Goal: Task Accomplishment & Management: Complete application form

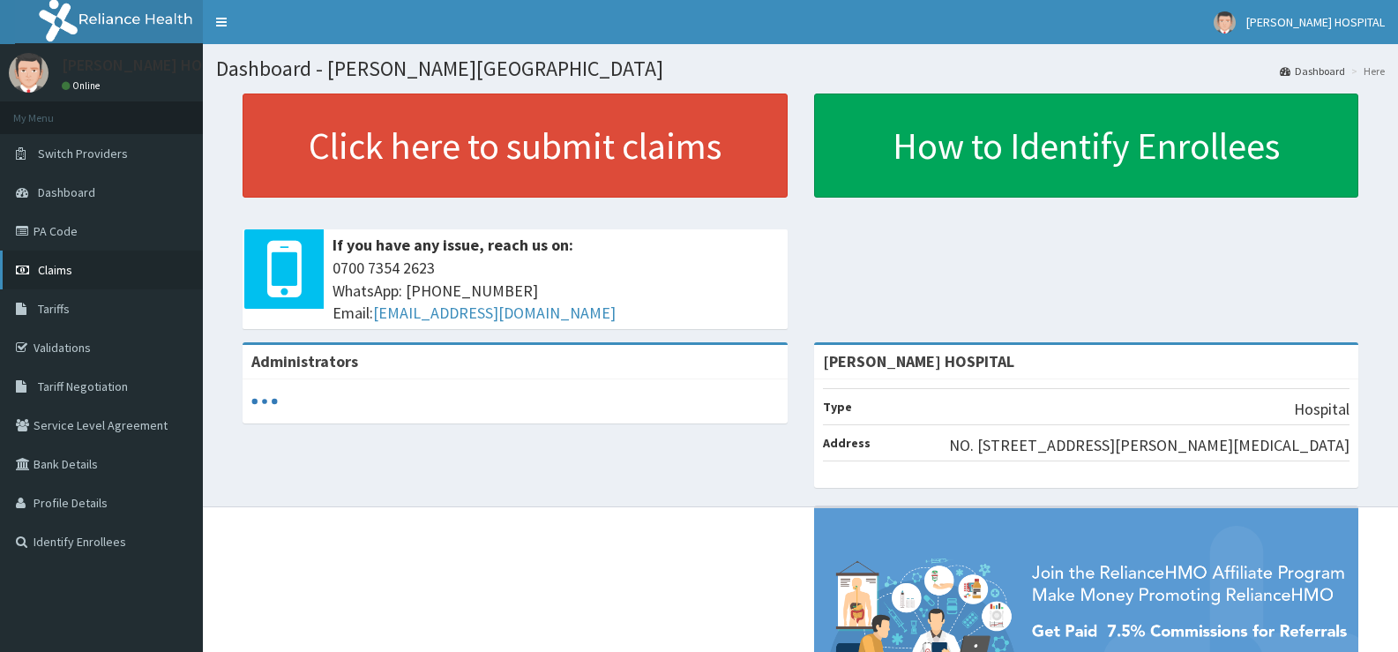
click at [55, 263] on span "Claims" at bounding box center [55, 270] width 34 height 16
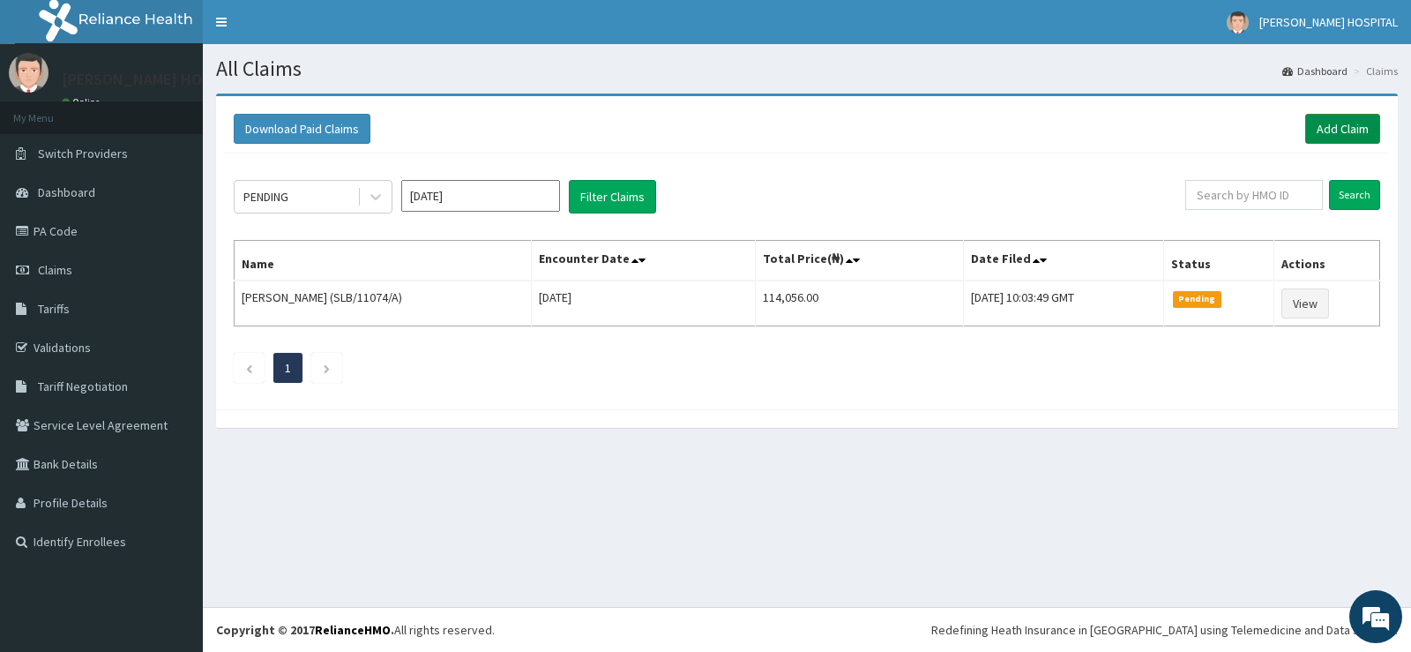
click at [1317, 132] on link "Add Claim" at bounding box center [1342, 129] width 75 height 30
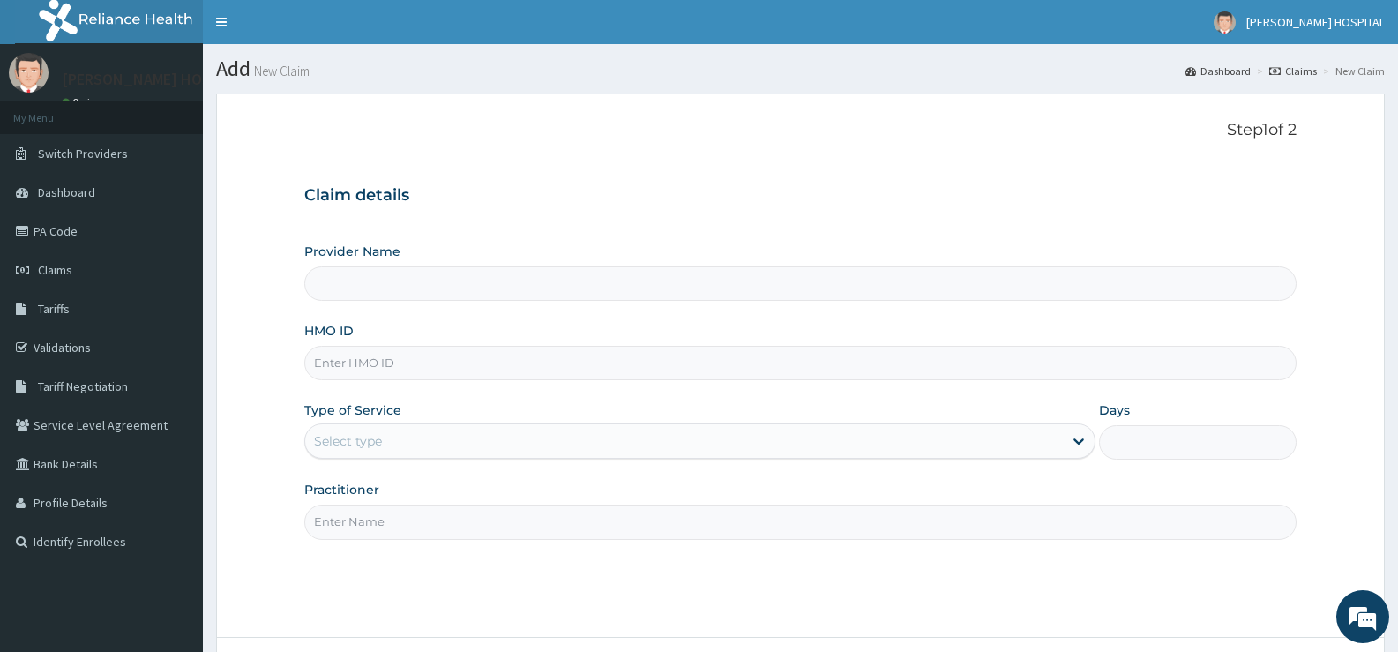
click at [420, 367] on input "HMO ID" at bounding box center [800, 363] width 992 height 34
paste input "FMC/10374/A"
type input "FMC/10374/A"
type input "[PERSON_NAME] HOSPITAL"
type input "FMC/10374/A"
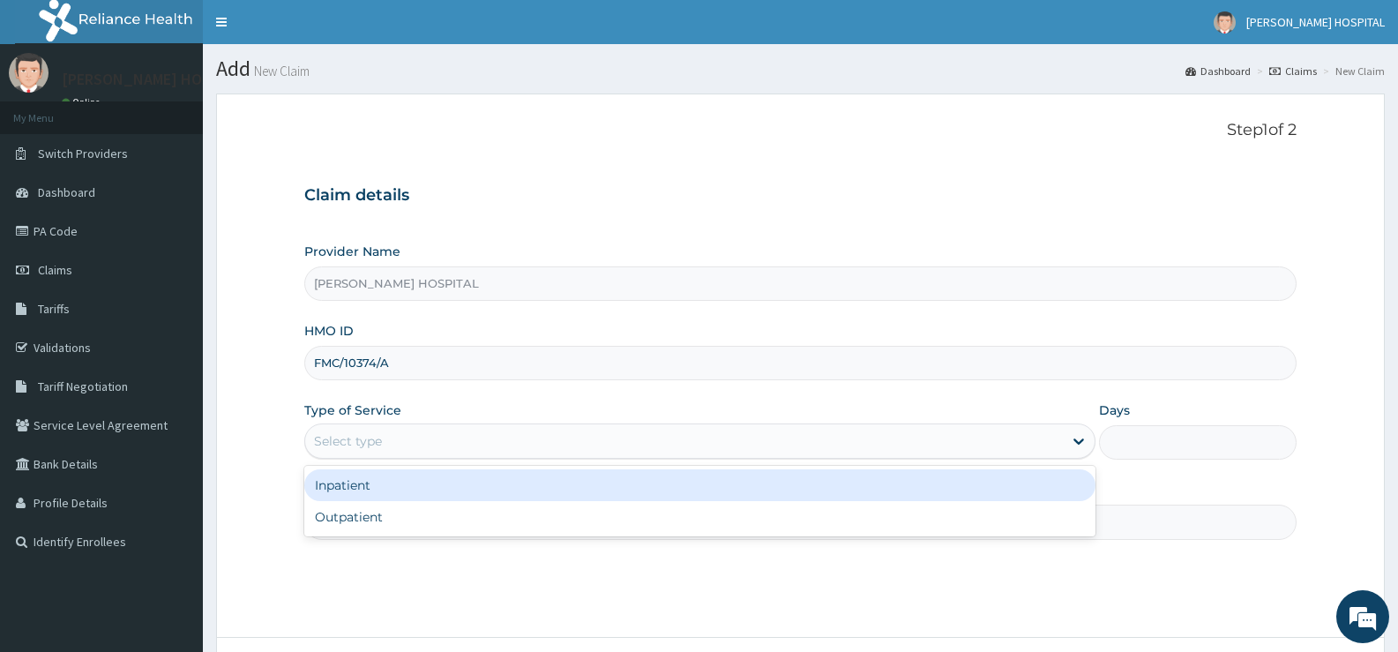
click at [526, 437] on div "Select type" at bounding box center [683, 441] width 757 height 28
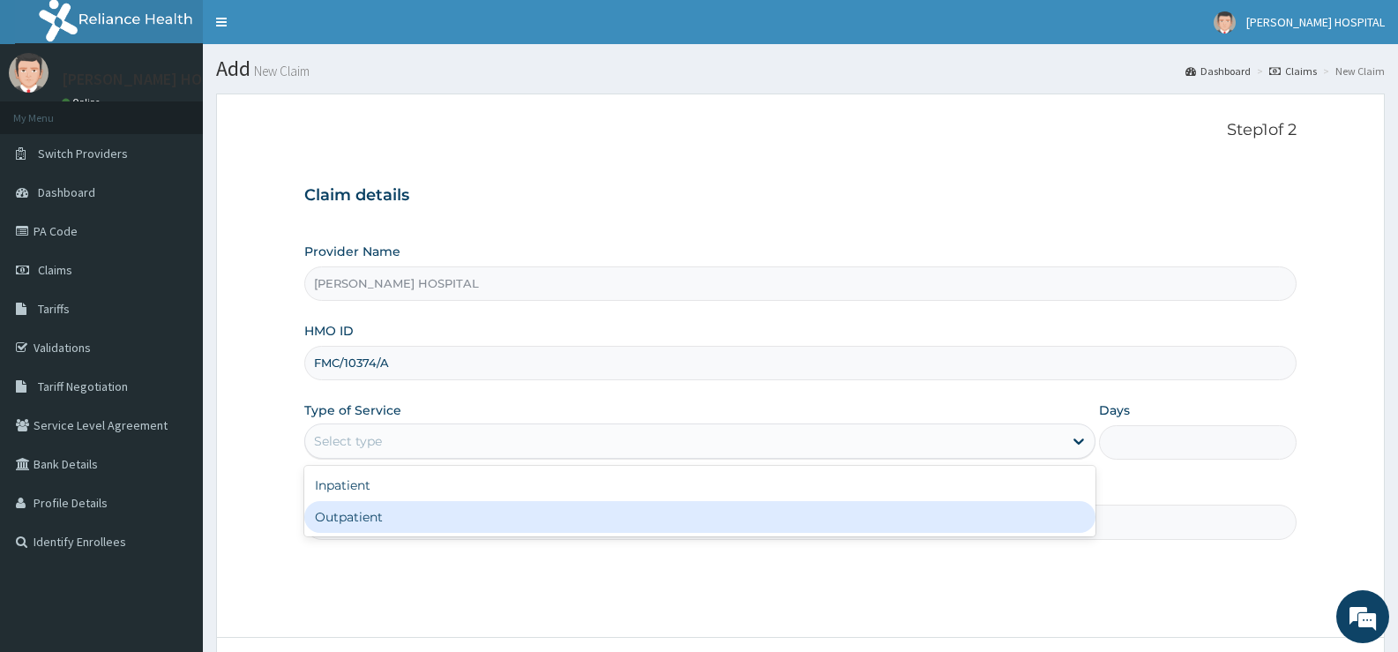
click at [508, 519] on div "Outpatient" at bounding box center [699, 517] width 790 height 32
type input "1"
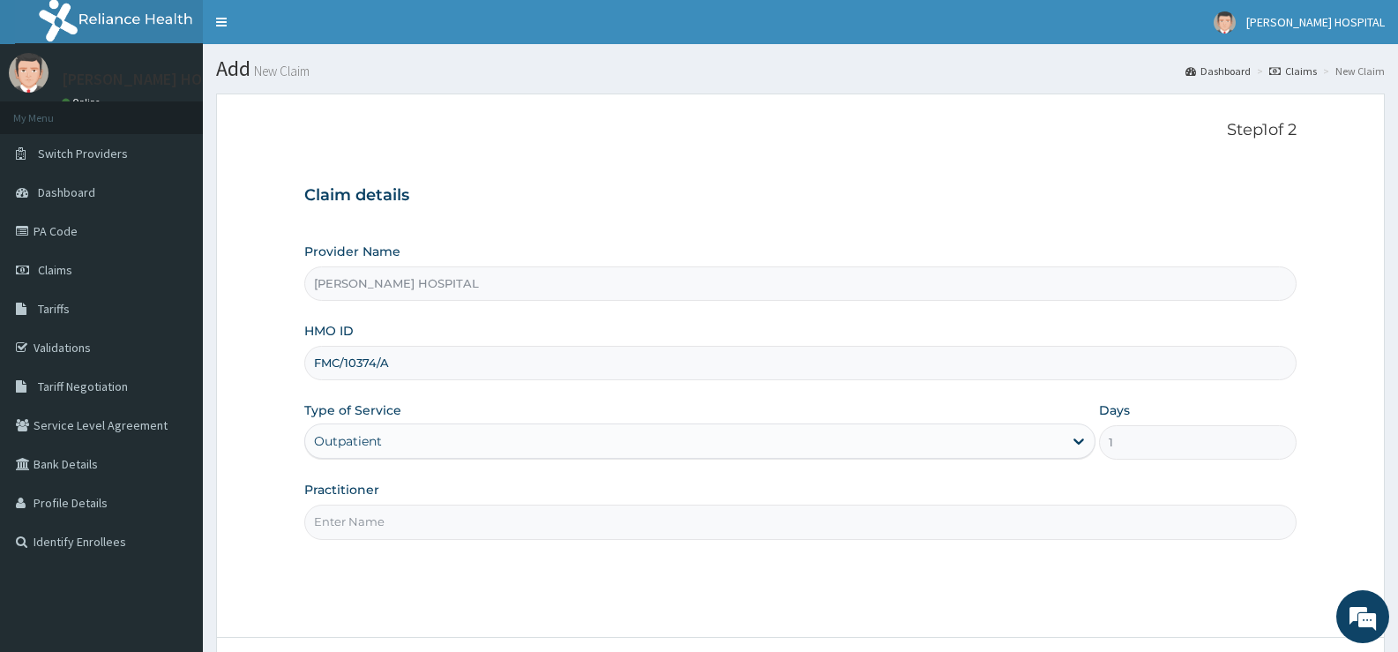
click at [897, 527] on input "Practitioner" at bounding box center [800, 521] width 992 height 34
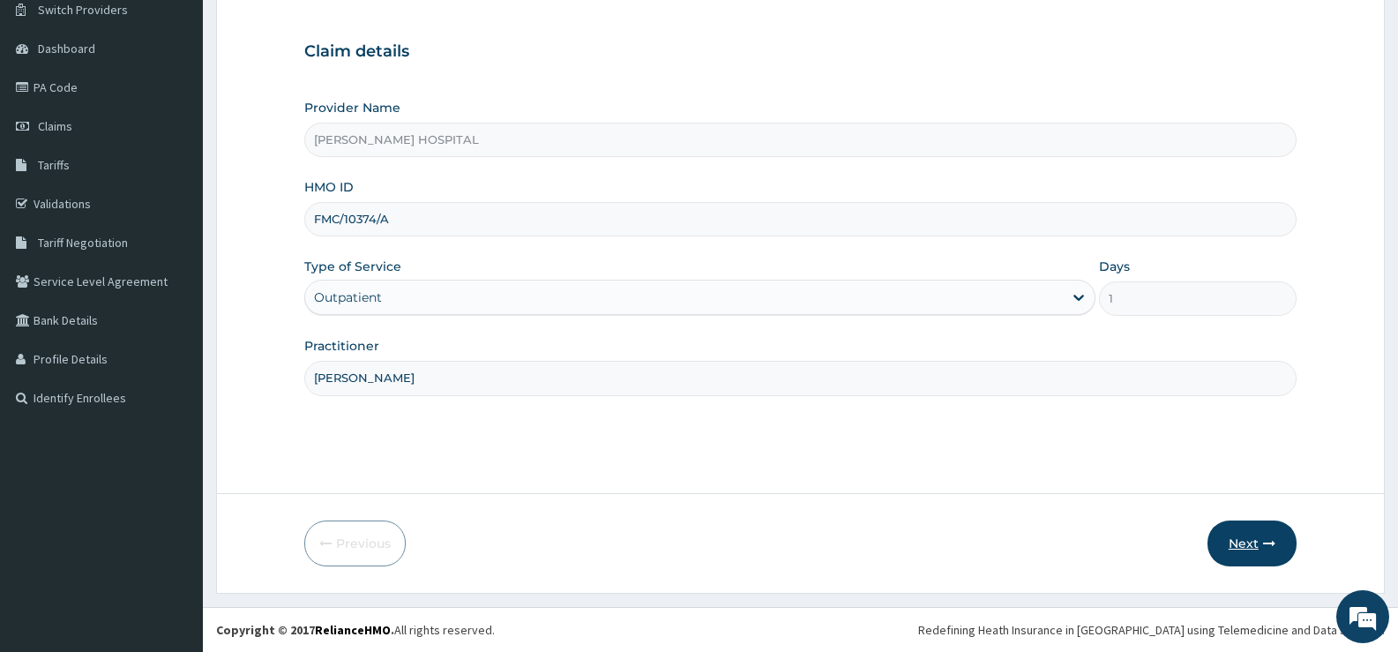
type input "[PERSON_NAME]"
click at [1243, 543] on button "Next" at bounding box center [1251, 543] width 89 height 46
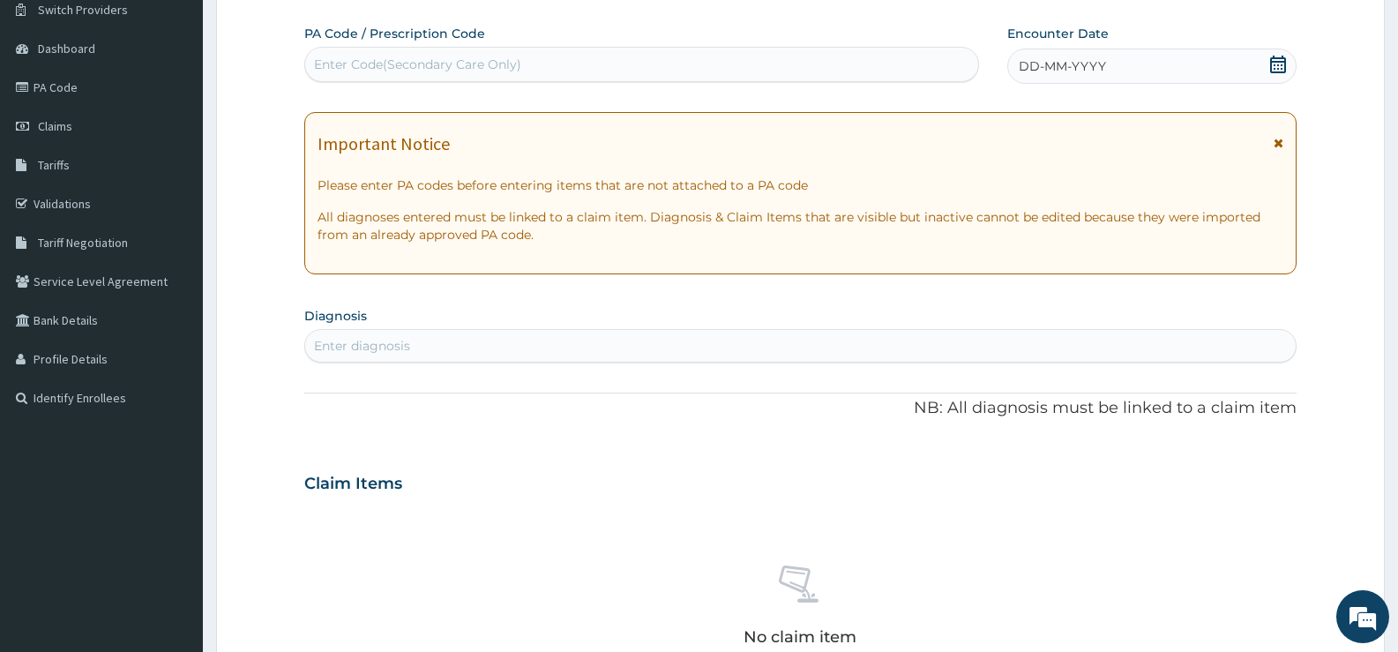
click at [1274, 69] on icon at bounding box center [1278, 65] width 18 height 18
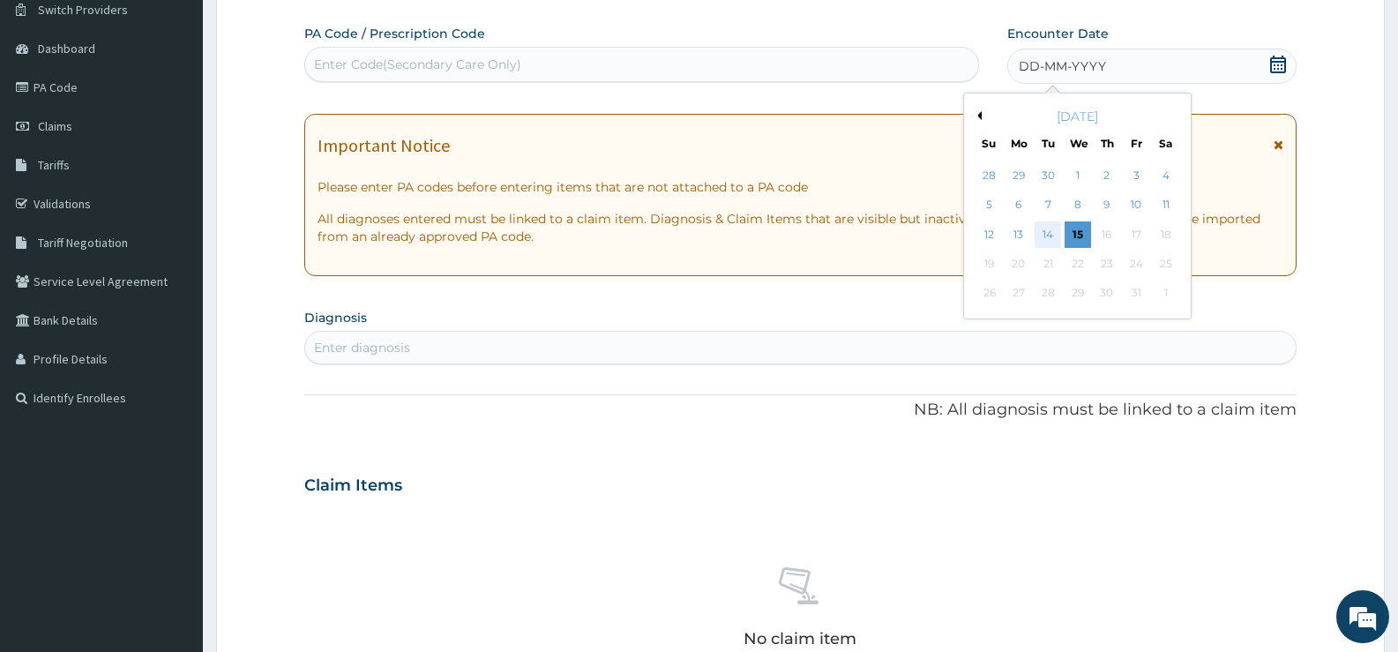
click at [1049, 240] on div "14" at bounding box center [1048, 234] width 26 height 26
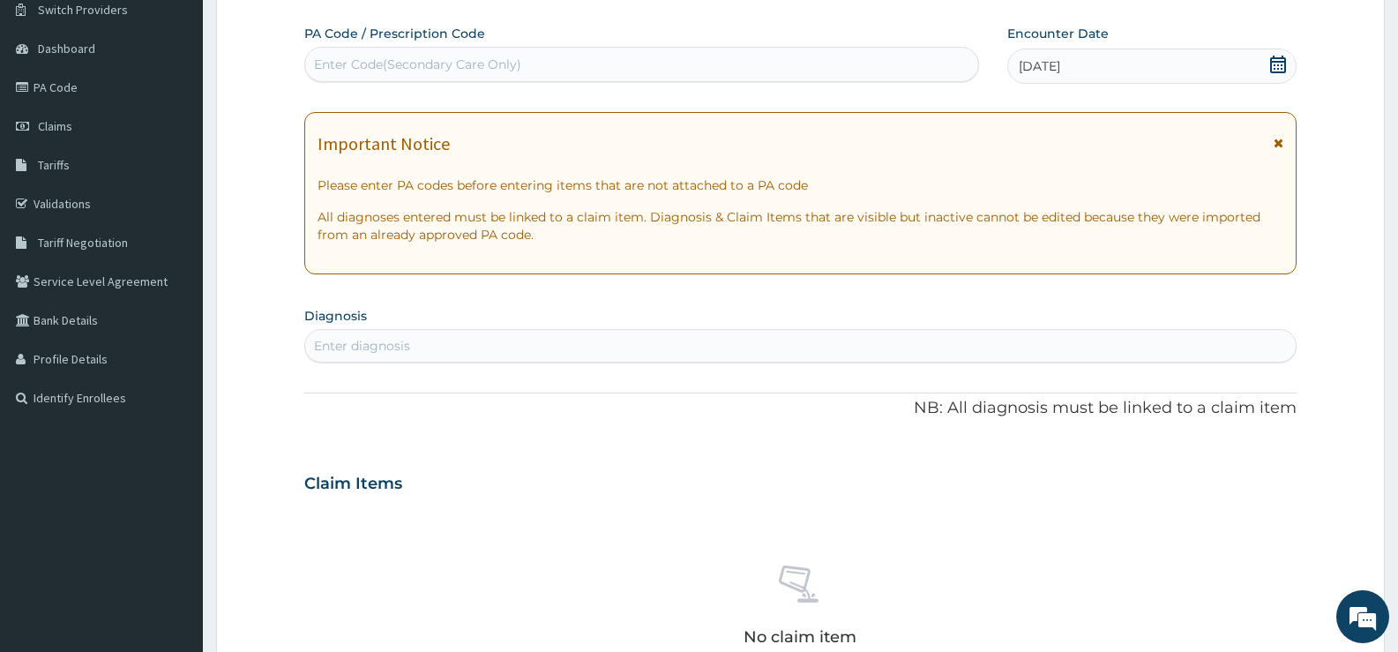
click at [1284, 60] on icon at bounding box center [1278, 65] width 16 height 18
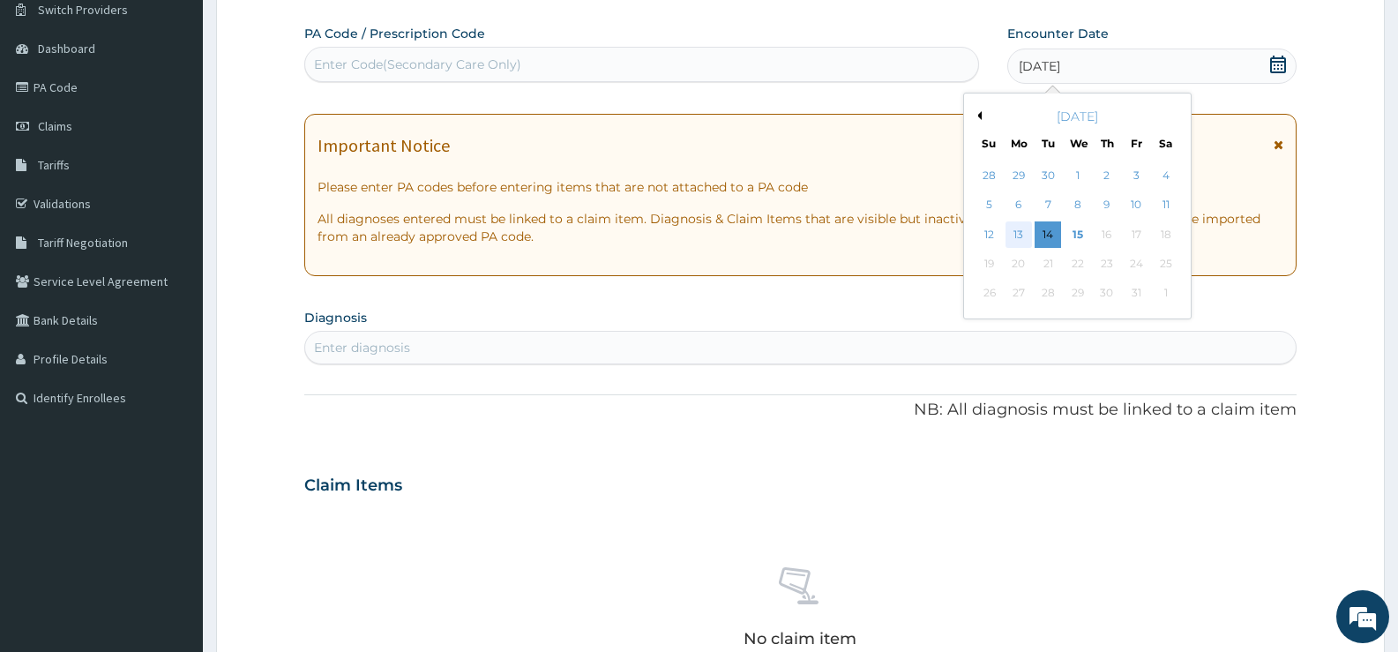
click at [1017, 231] on div "13" at bounding box center [1018, 234] width 26 height 26
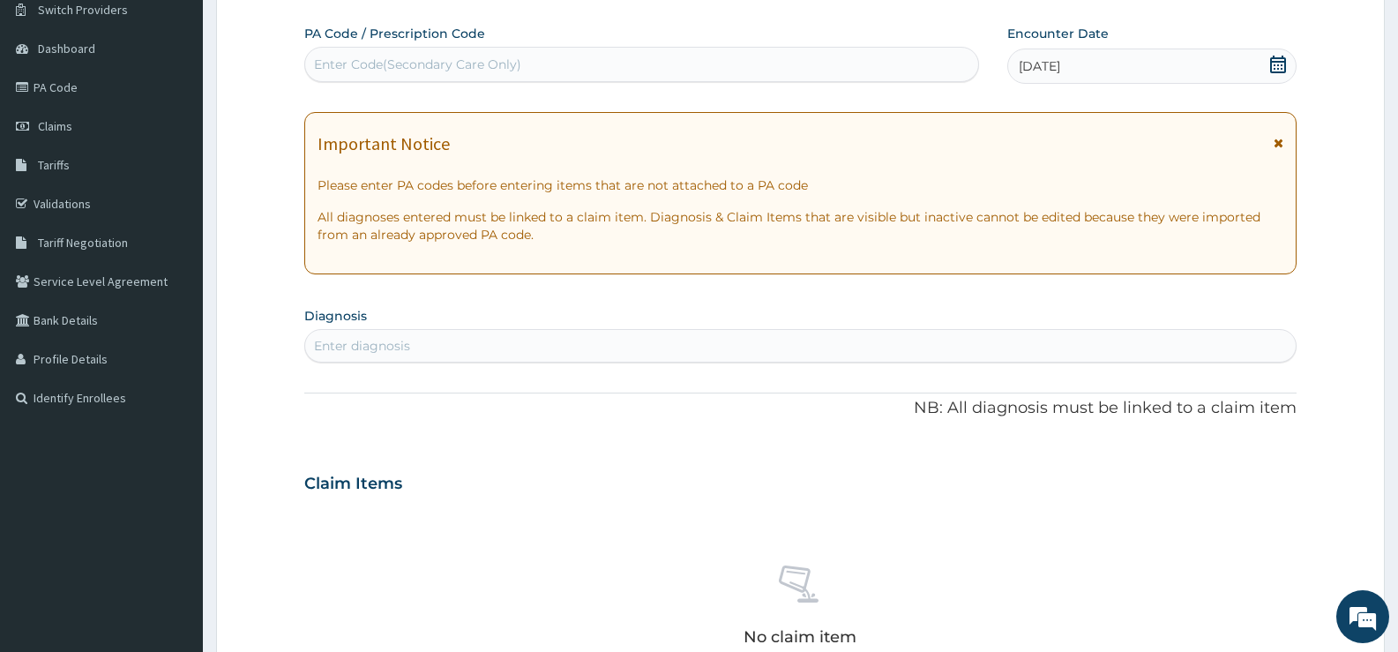
click at [712, 49] on div "Enter Code(Secondary Care Only)" at bounding box center [641, 64] width 675 height 35
click at [601, 347] on div "Enter diagnosis" at bounding box center [800, 346] width 990 height 28
click at [377, 348] on div "Enter diagnosis" at bounding box center [362, 346] width 96 height 18
type input "S"
type input "[MEDICAL_DATA]"
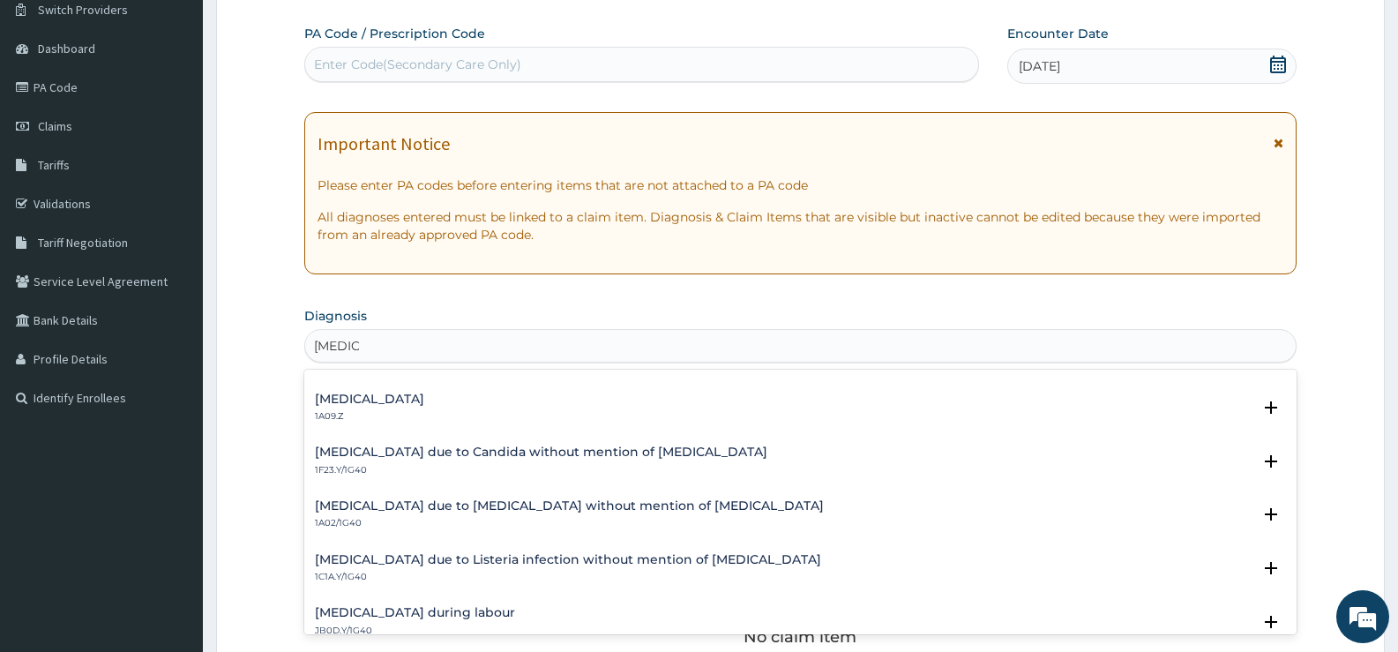
scroll to position [252, 0]
click at [424, 401] on h4 "[MEDICAL_DATA]" at bounding box center [369, 402] width 109 height 13
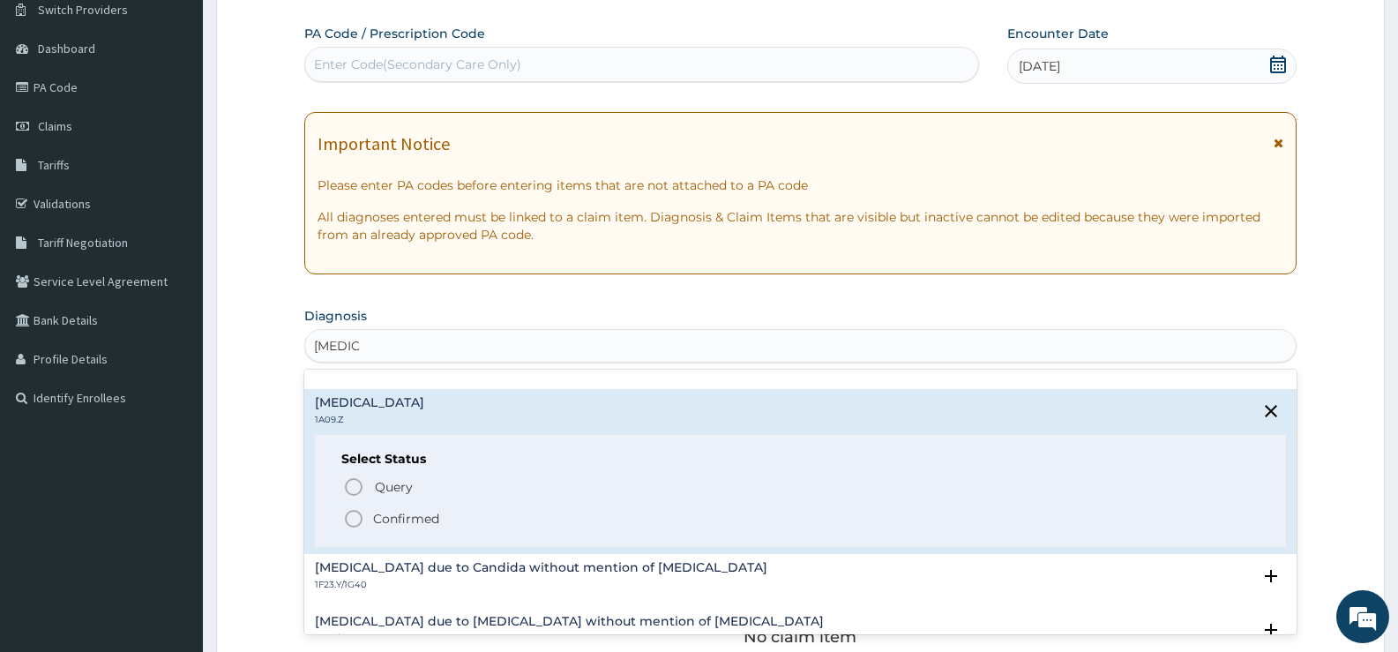
click at [361, 528] on icon "status option filled" at bounding box center [353, 518] width 21 height 21
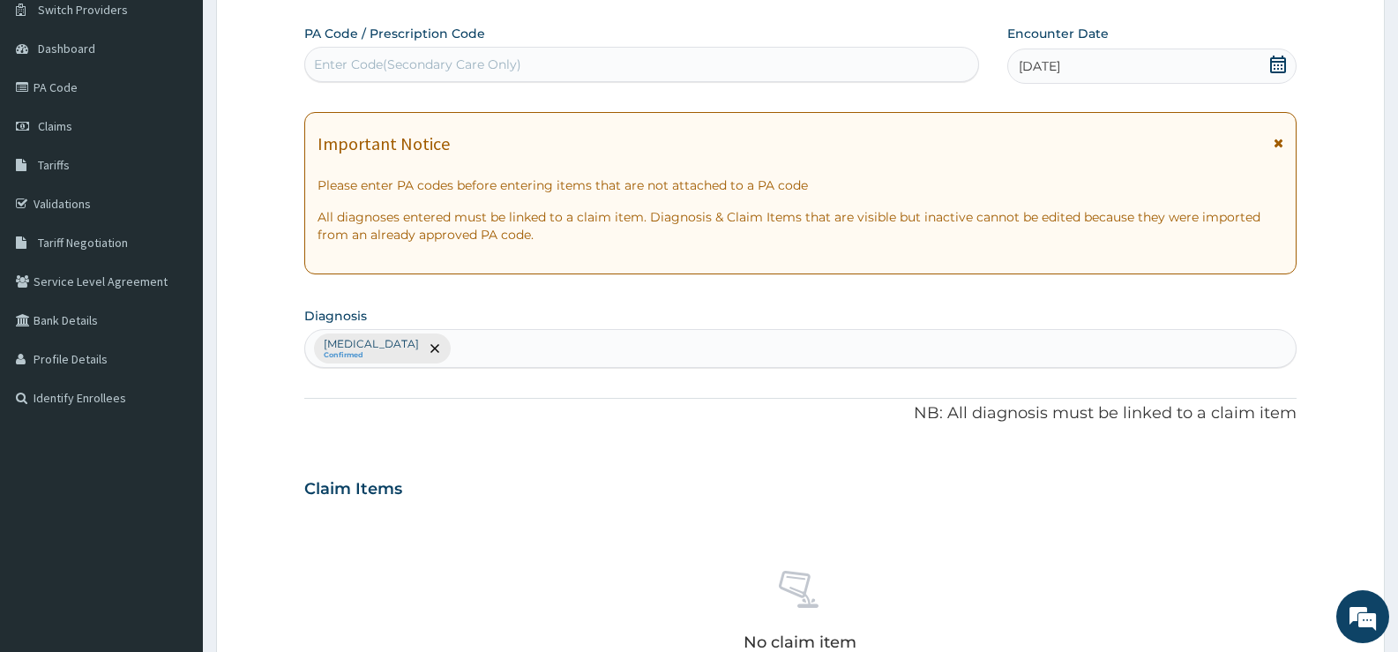
scroll to position [620, 0]
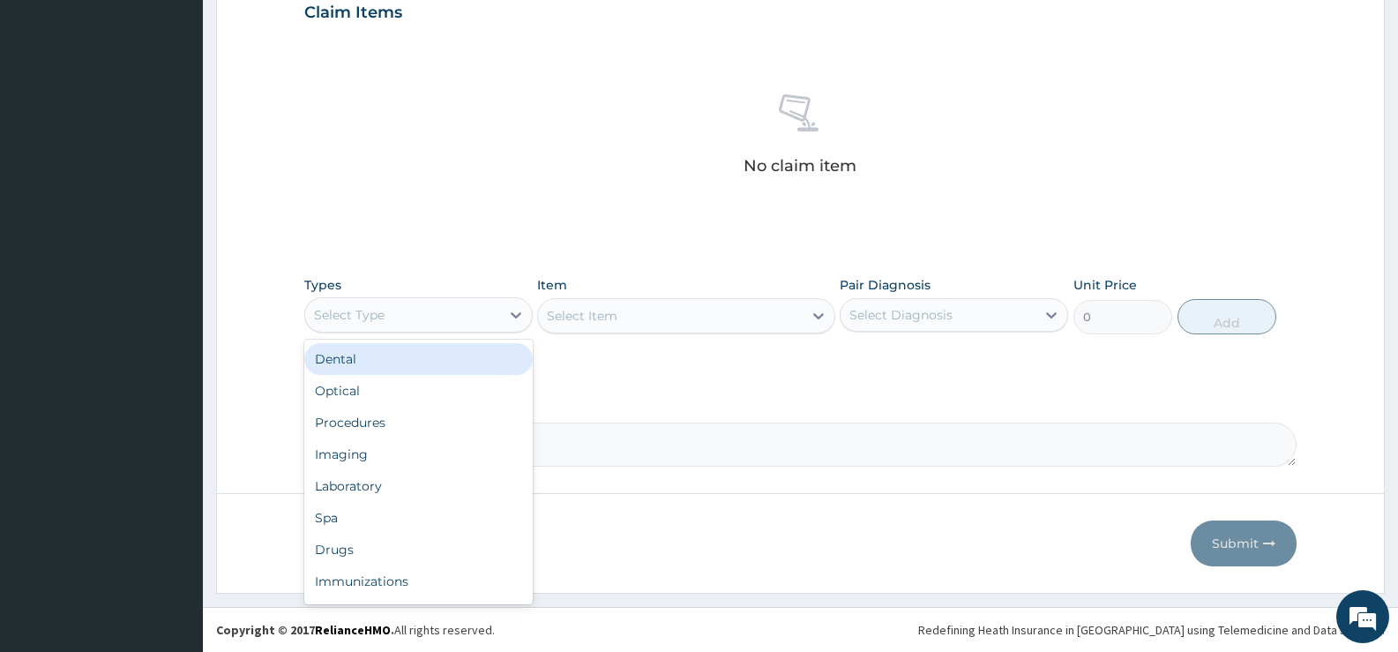
click at [468, 321] on div "Select Type" at bounding box center [402, 315] width 195 height 28
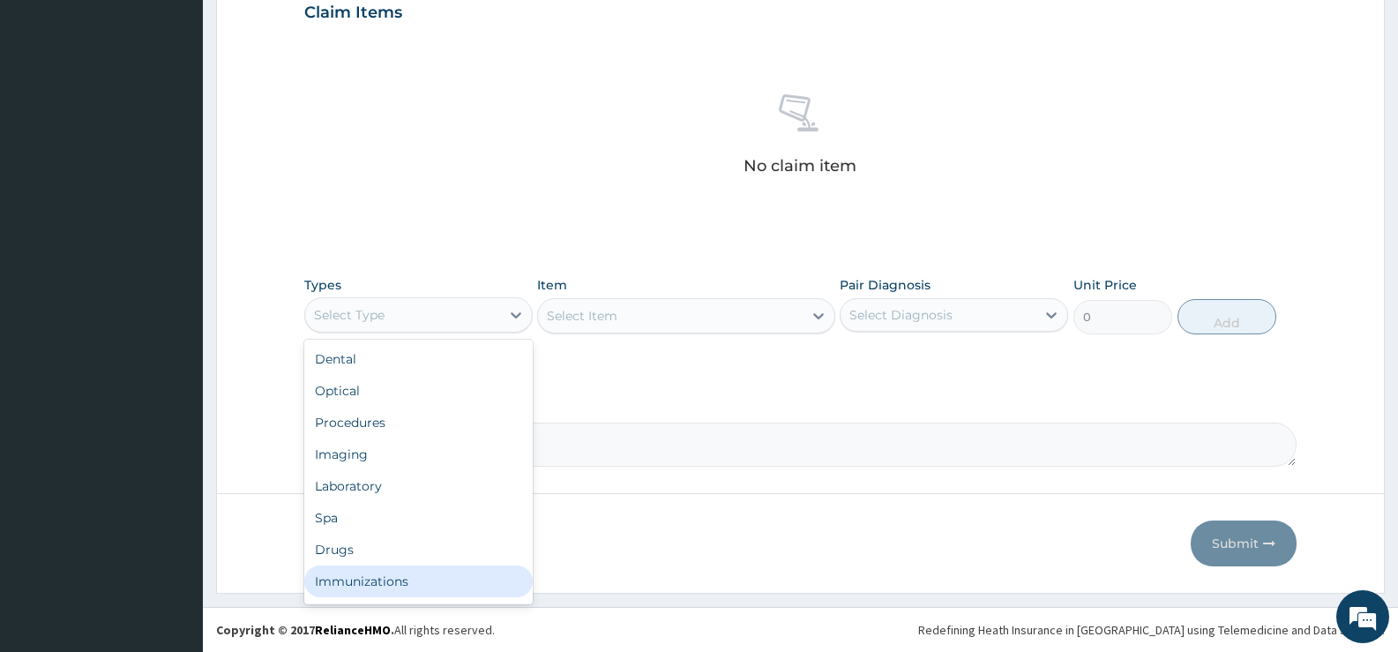
click at [444, 585] on div "Immunizations" at bounding box center [418, 581] width 228 height 32
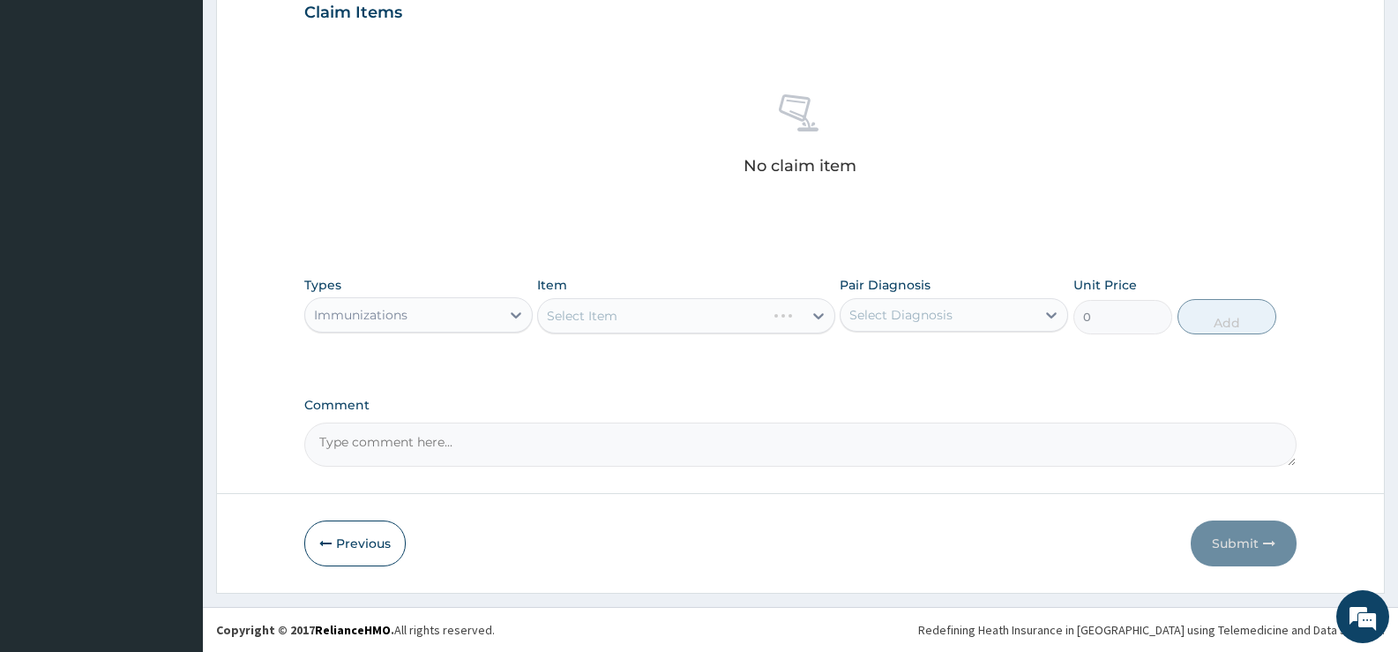
click at [481, 313] on div "Immunizations" at bounding box center [402, 315] width 195 height 28
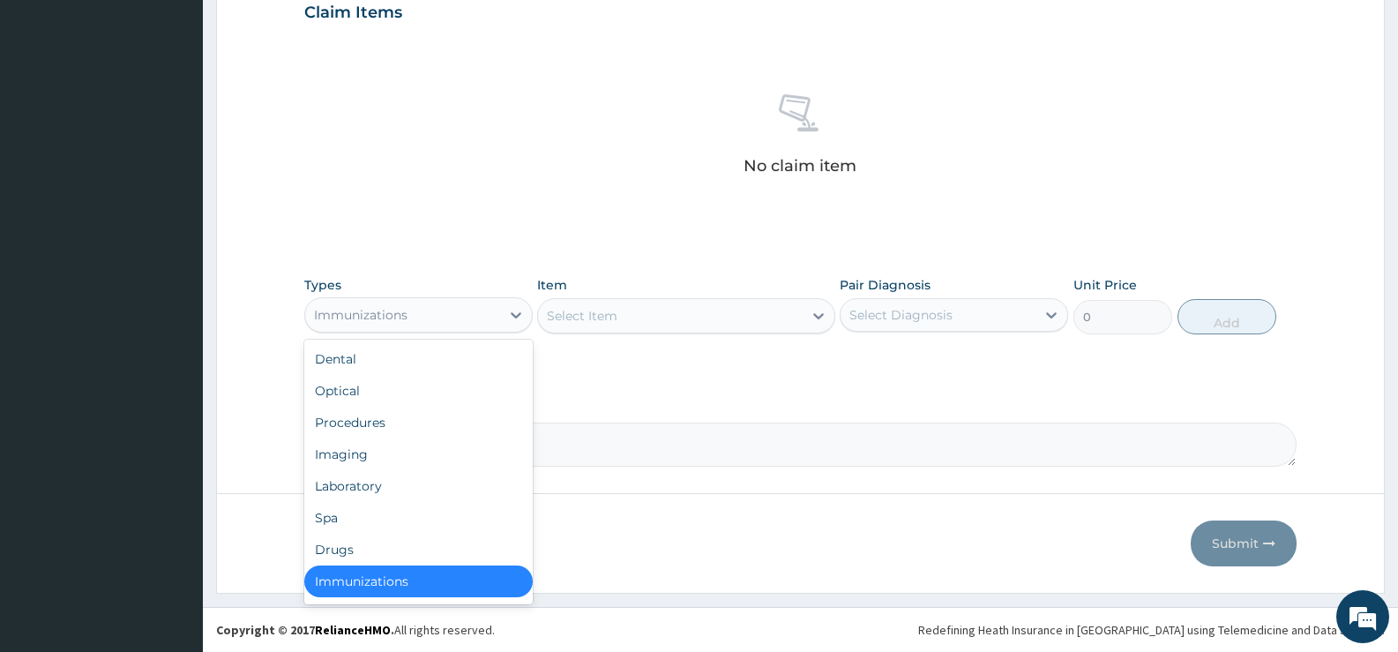
scroll to position [4, 0]
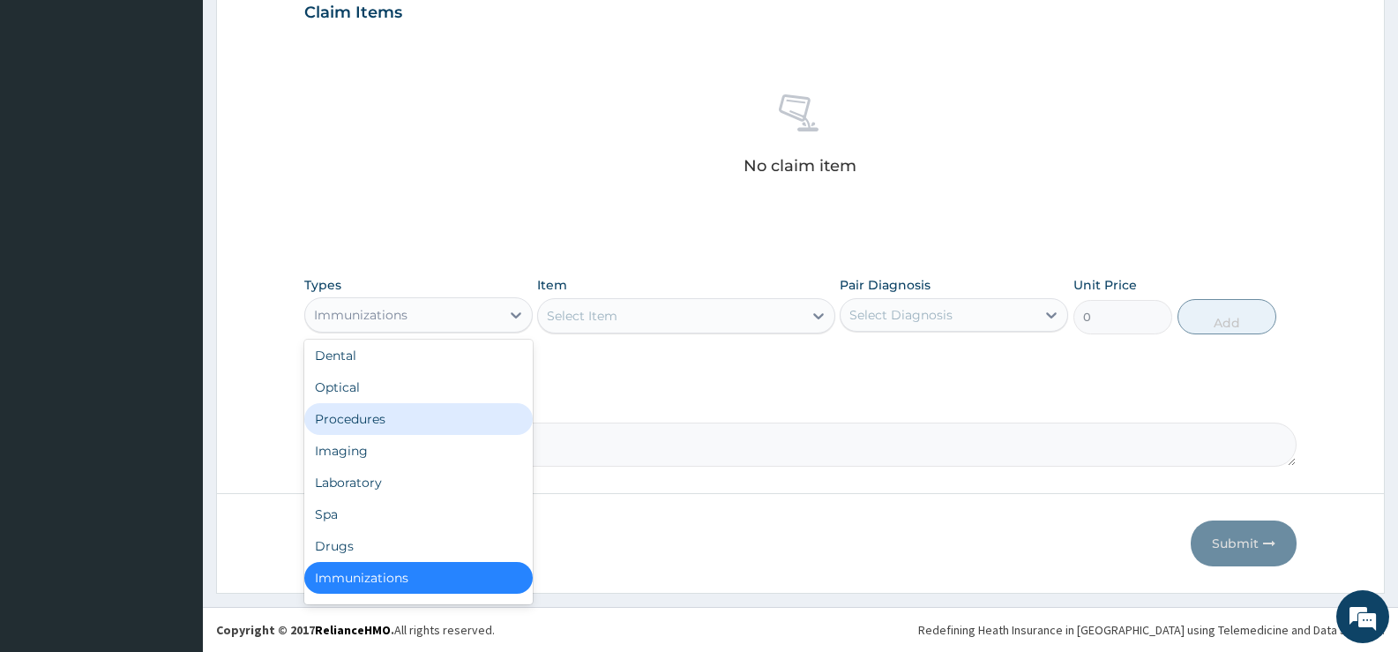
click at [427, 415] on div "Procedures" at bounding box center [418, 419] width 228 height 32
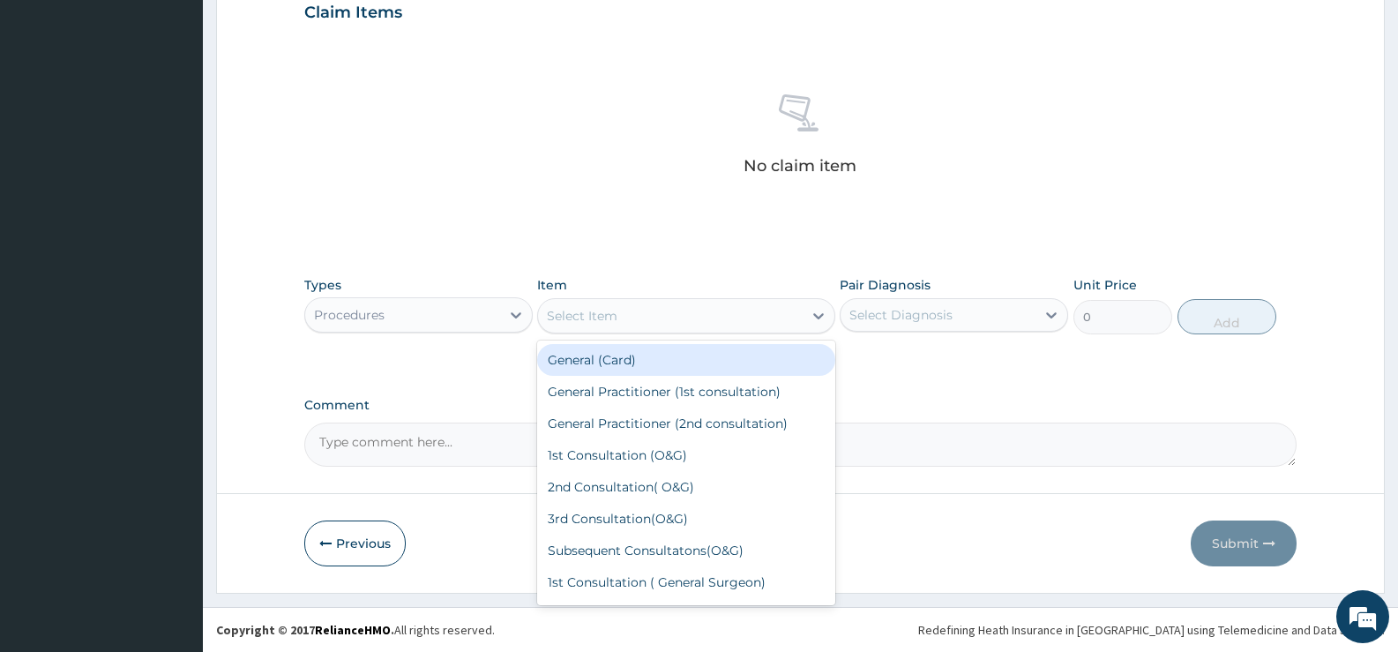
click at [654, 317] on div "Select Item" at bounding box center [670, 316] width 264 height 28
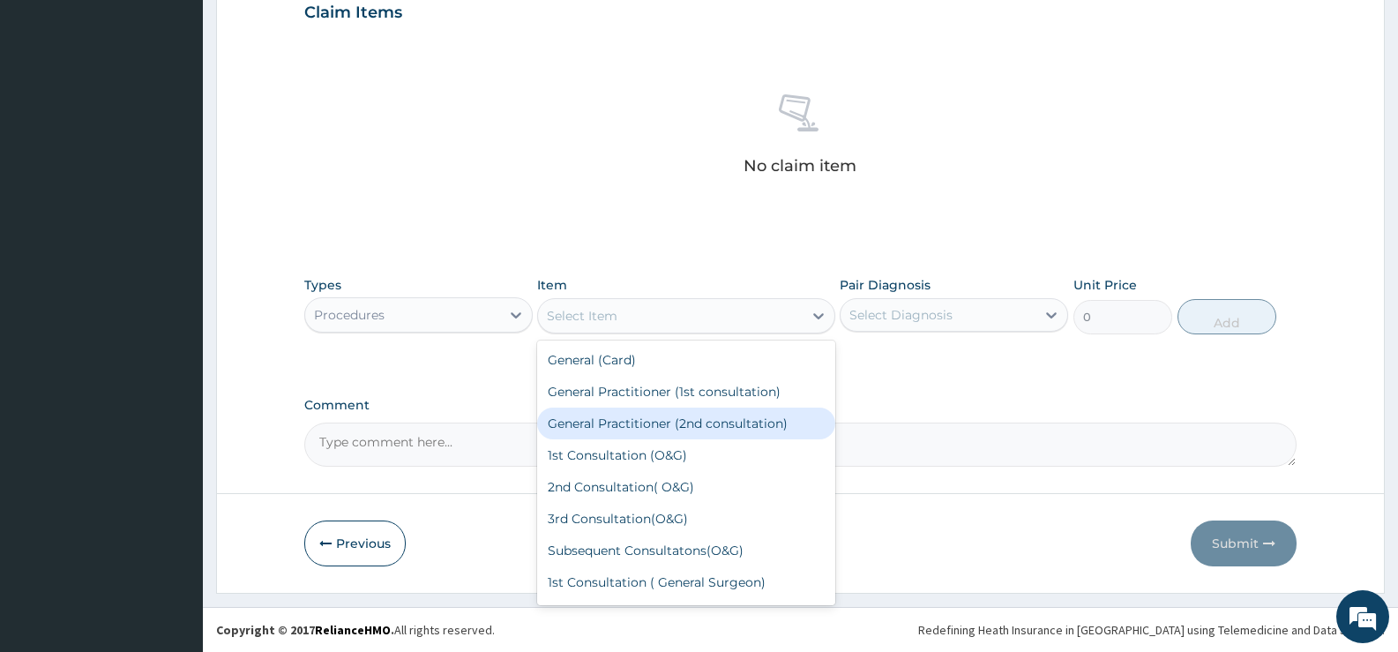
click at [645, 422] on div "General Practitioner (2nd consultation)" at bounding box center [685, 423] width 297 height 32
type input "1500"
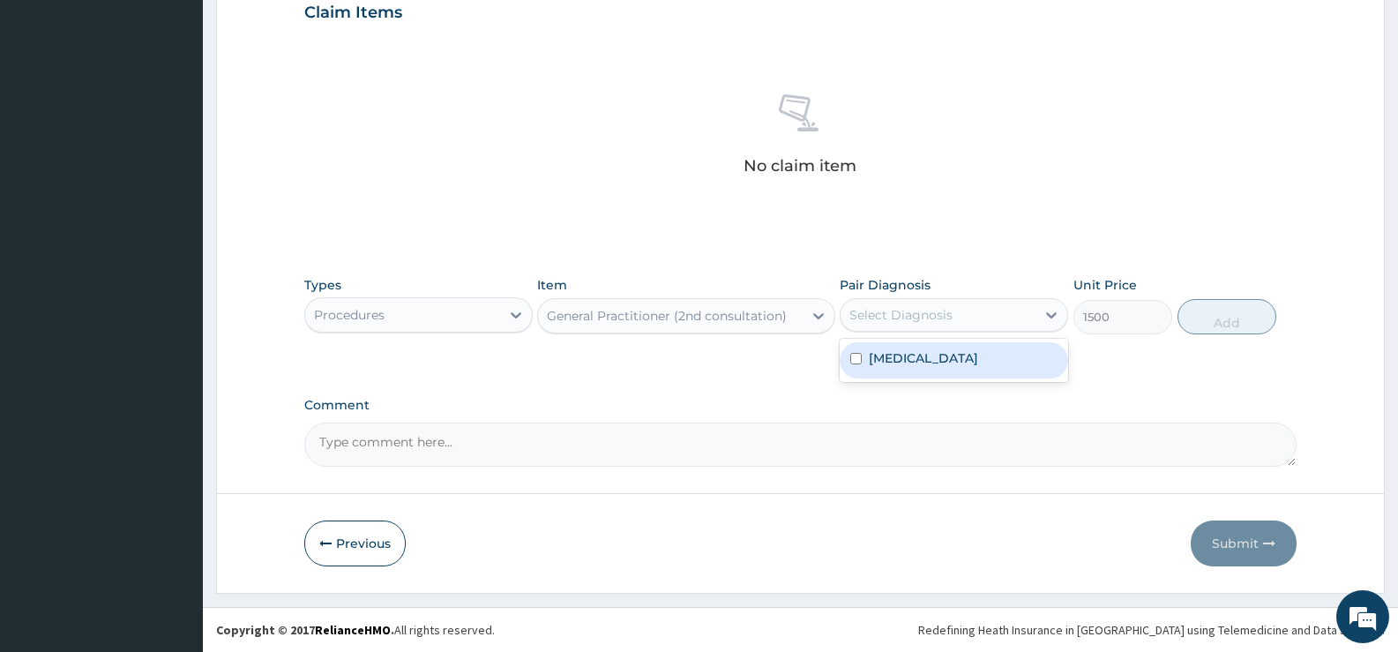
click at [900, 313] on div "Select Diagnosis" at bounding box center [900, 315] width 103 height 18
click at [855, 364] on input "checkbox" at bounding box center [855, 358] width 11 height 11
checkbox input "true"
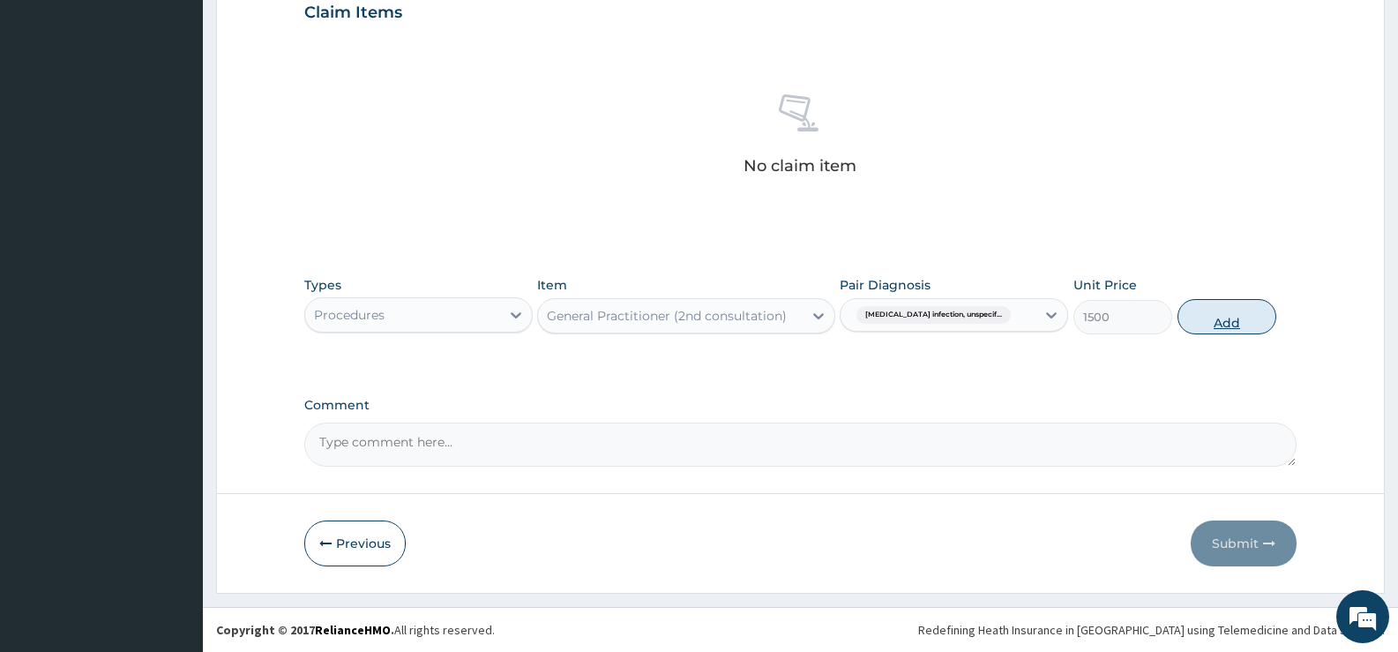
click at [1228, 323] on button "Add" at bounding box center [1226, 316] width 99 height 35
type input "0"
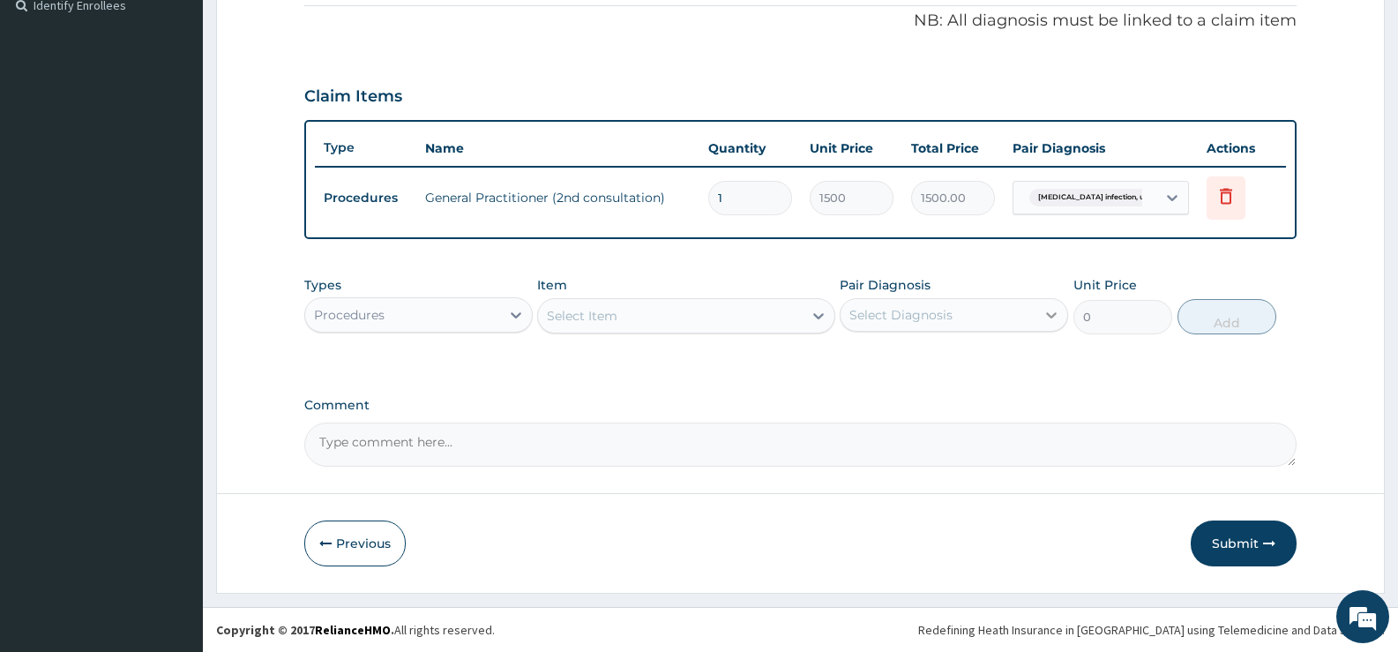
scroll to position [536, 0]
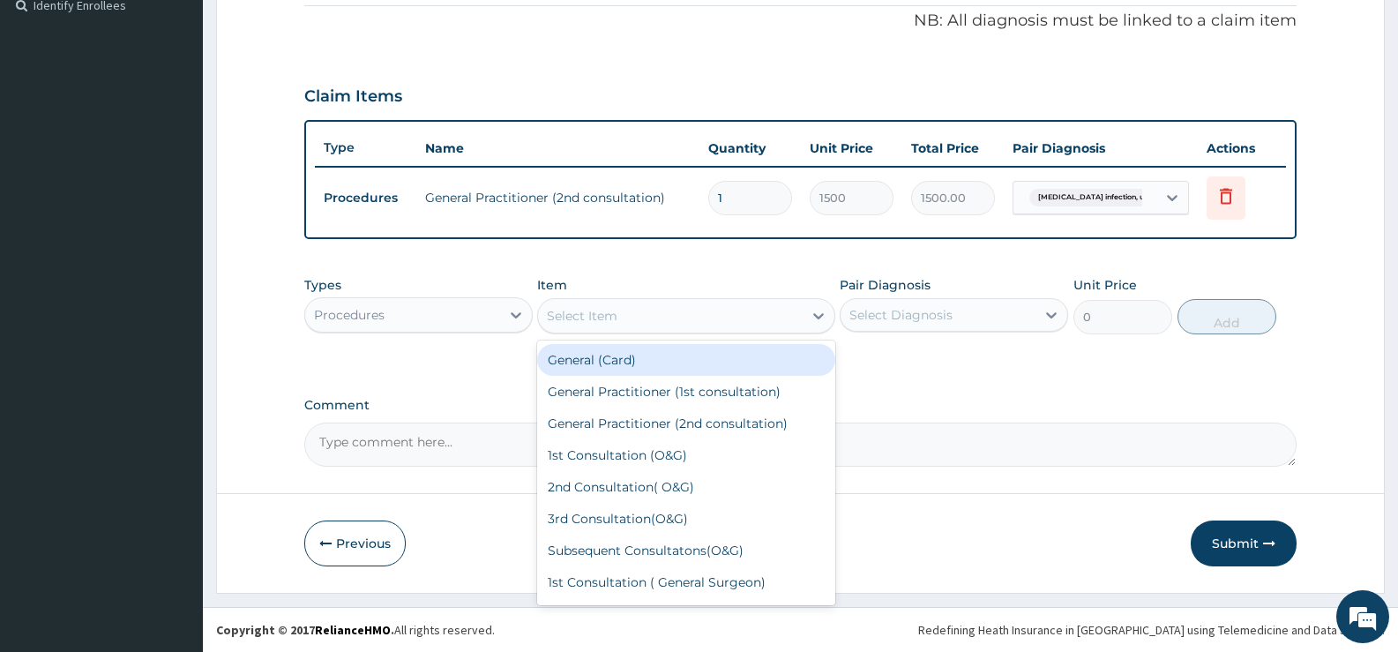
click at [645, 317] on div "Select Item" at bounding box center [670, 316] width 264 height 28
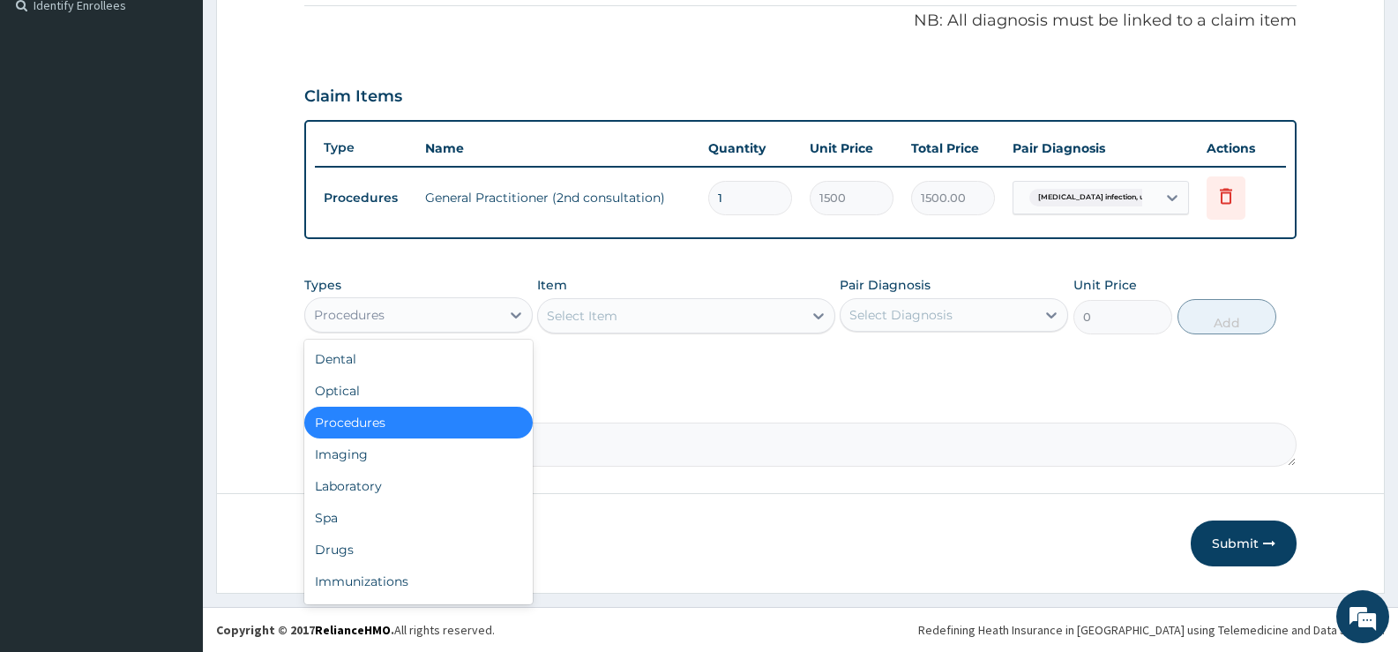
click at [478, 302] on div "Procedures" at bounding box center [402, 315] width 195 height 28
click at [407, 515] on div "Spa" at bounding box center [418, 518] width 228 height 32
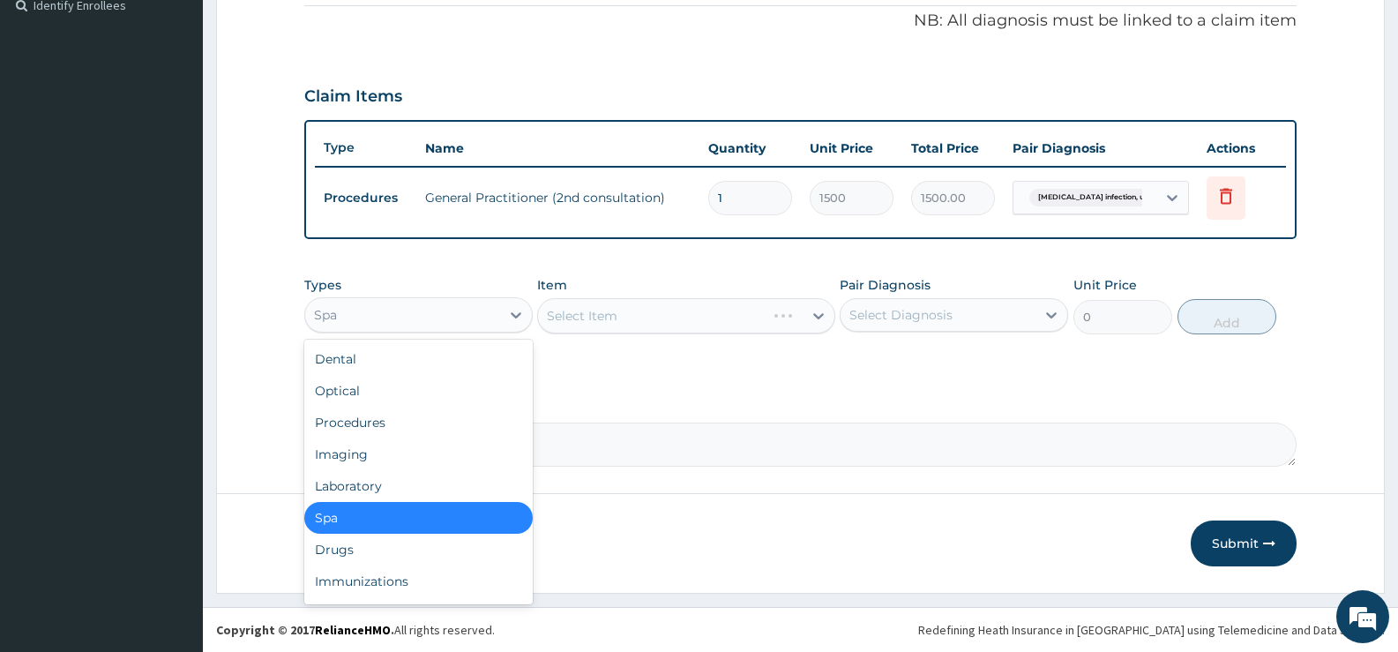
click at [451, 314] on div "Spa" at bounding box center [402, 315] width 195 height 28
click at [422, 552] on div "Drugs" at bounding box center [418, 550] width 228 height 32
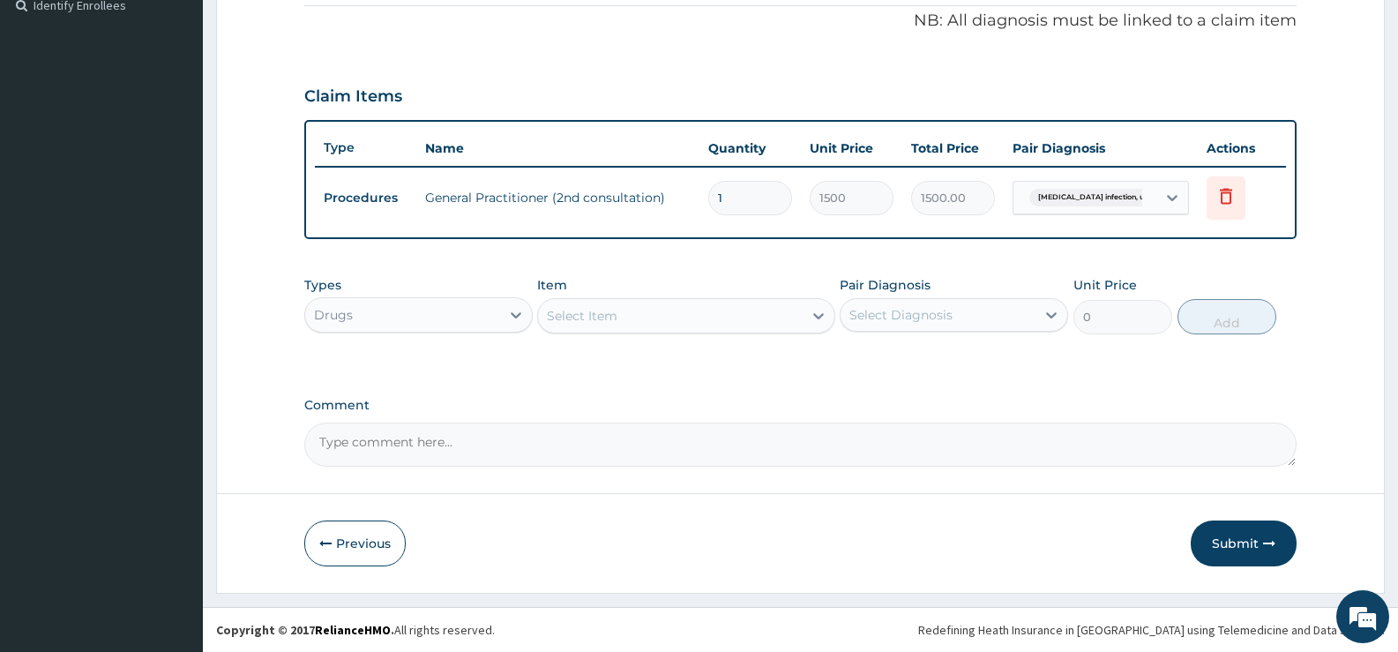
click at [597, 326] on div "Select Item" at bounding box center [670, 316] width 264 height 28
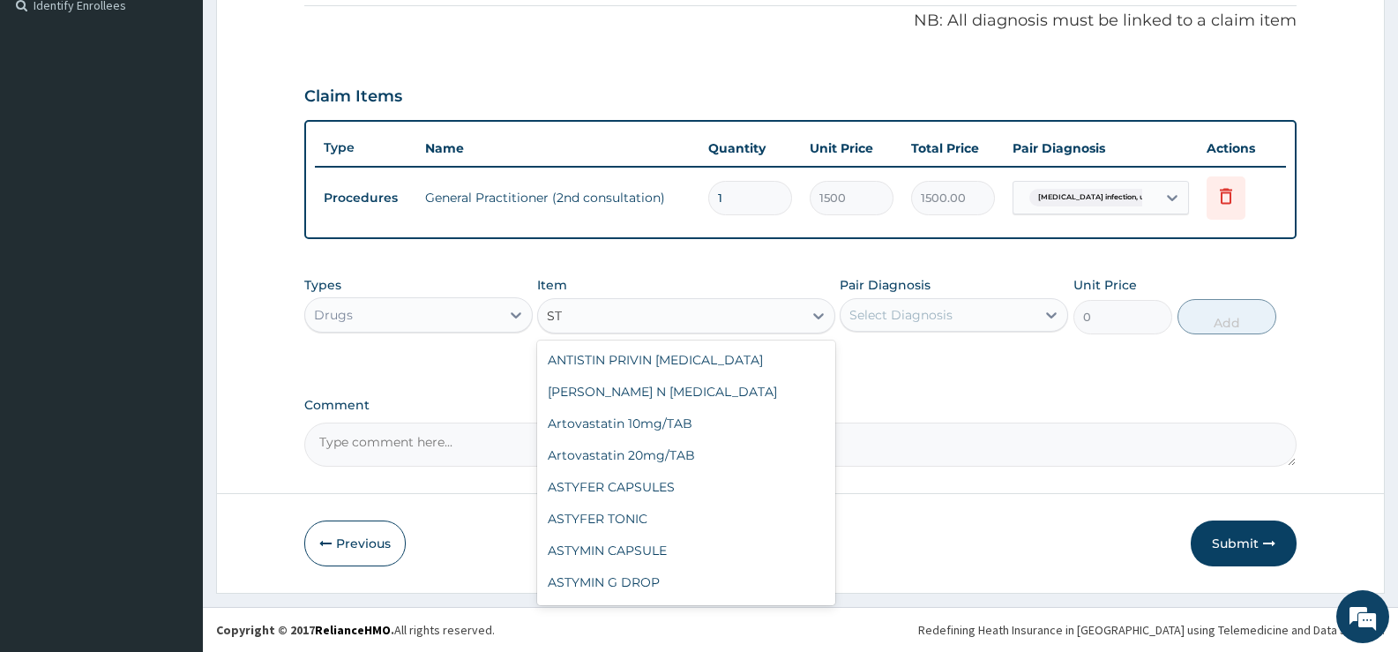
type input "S"
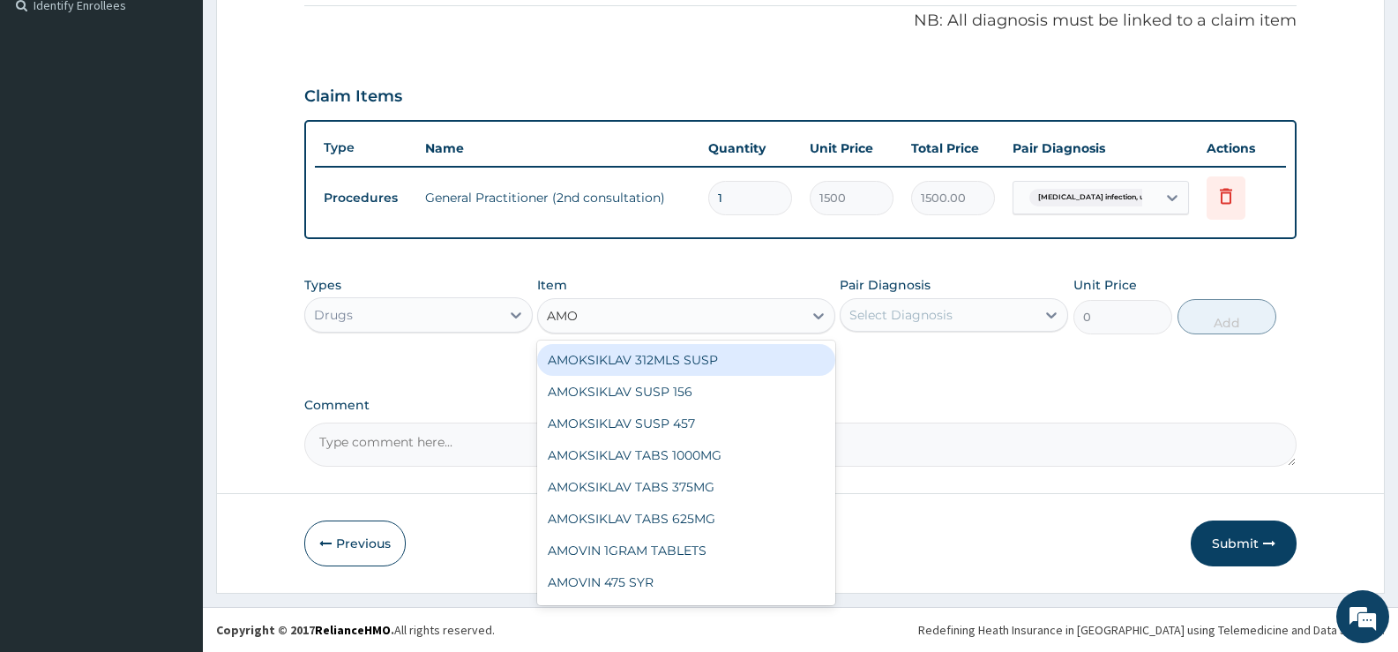
type input "AMOX"
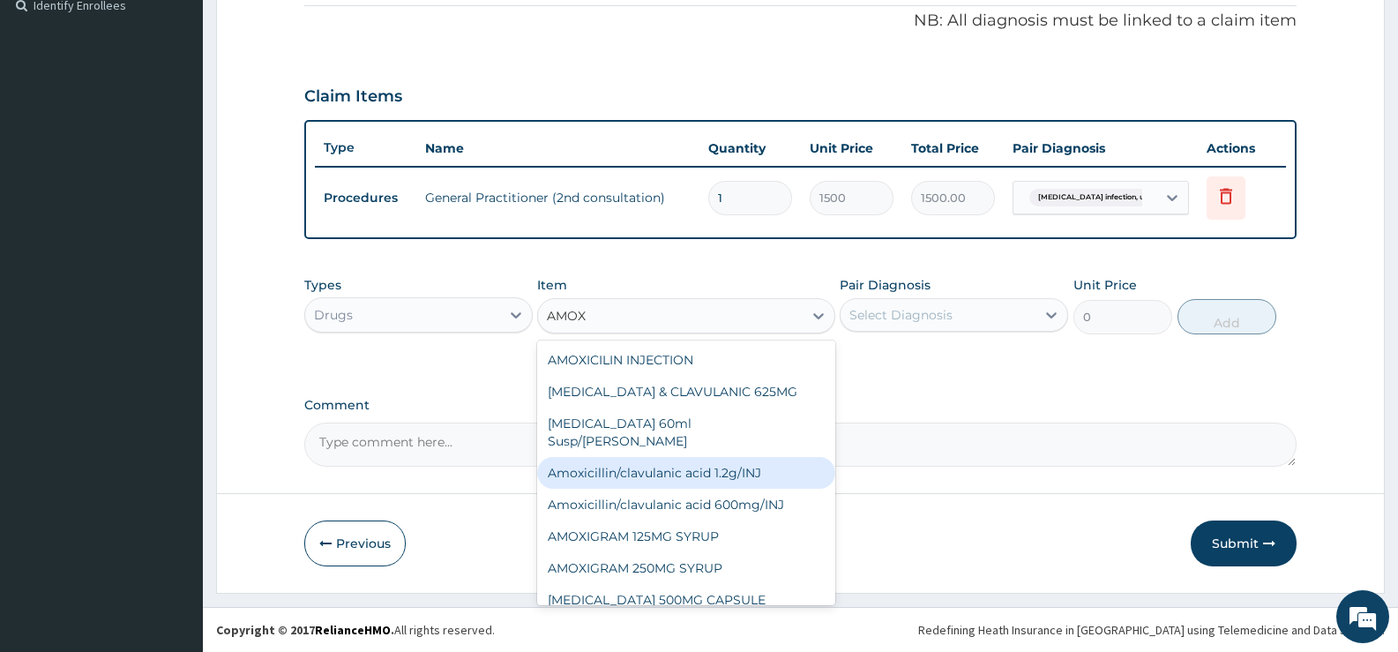
click at [680, 457] on div "Amoxicillin/clavulanic acid 1.2g/INJ" at bounding box center [685, 473] width 297 height 32
type input "453.6"
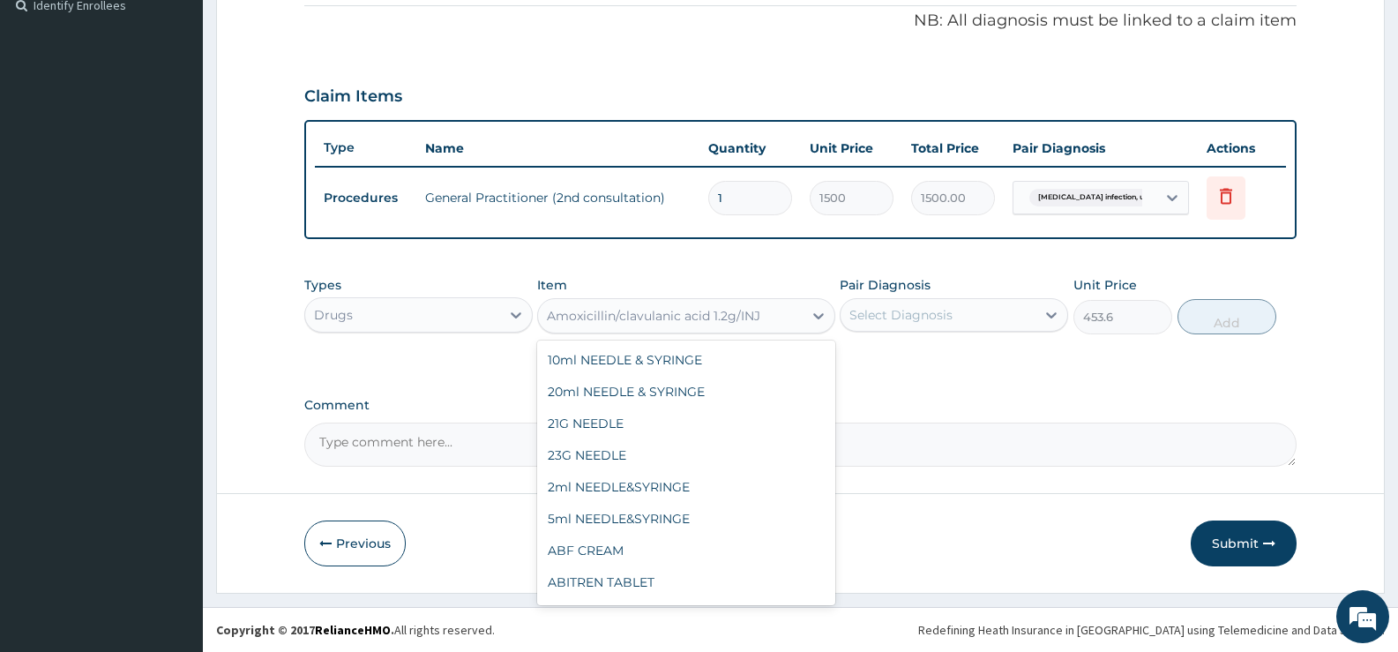
click at [762, 308] on div "Amoxicillin/clavulanic acid 1.2g/INJ" at bounding box center [670, 316] width 264 height 28
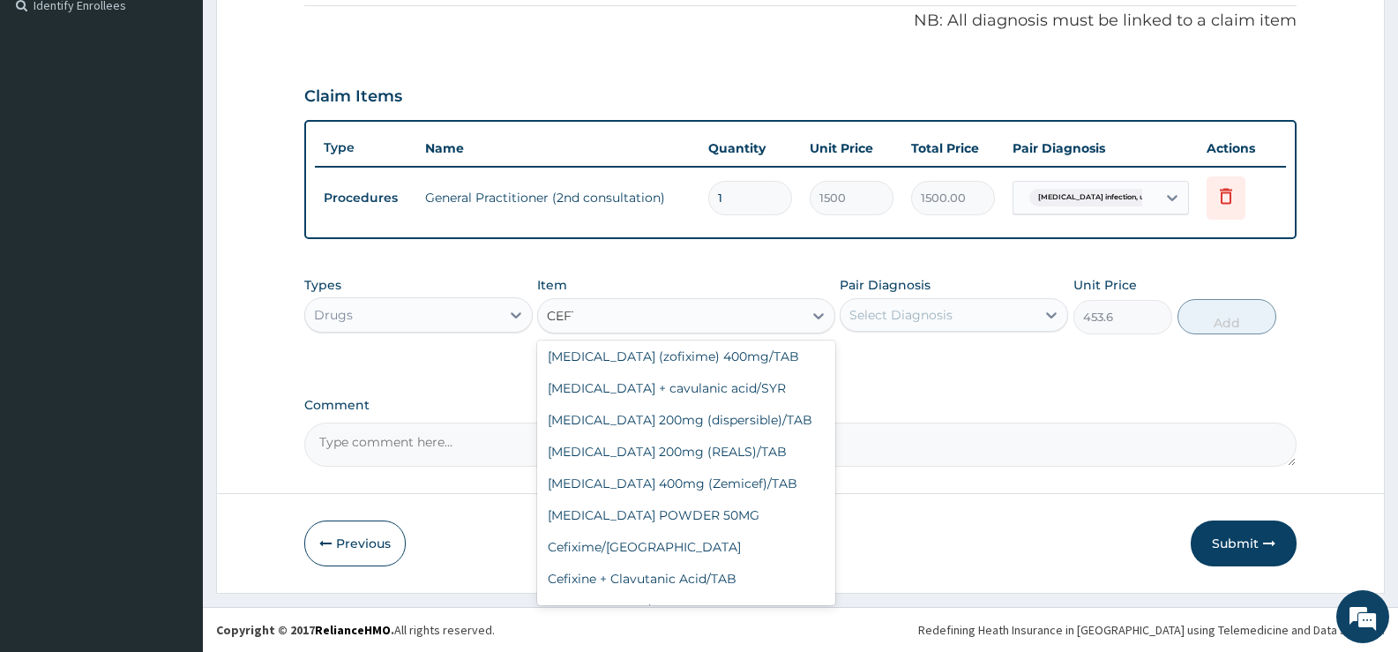
scroll to position [0, 0]
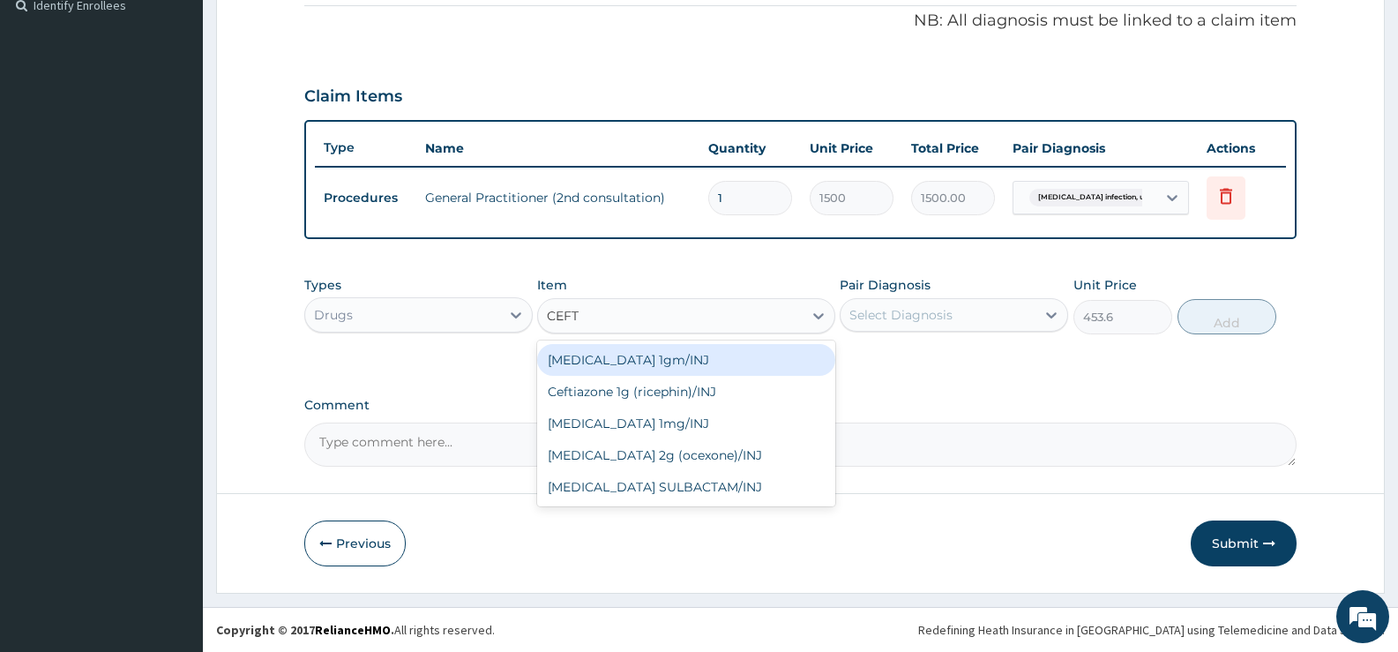
type input "CEFTR"
click at [747, 347] on div "[MEDICAL_DATA] 1mg/INJ" at bounding box center [685, 360] width 297 height 32
type input "2000"
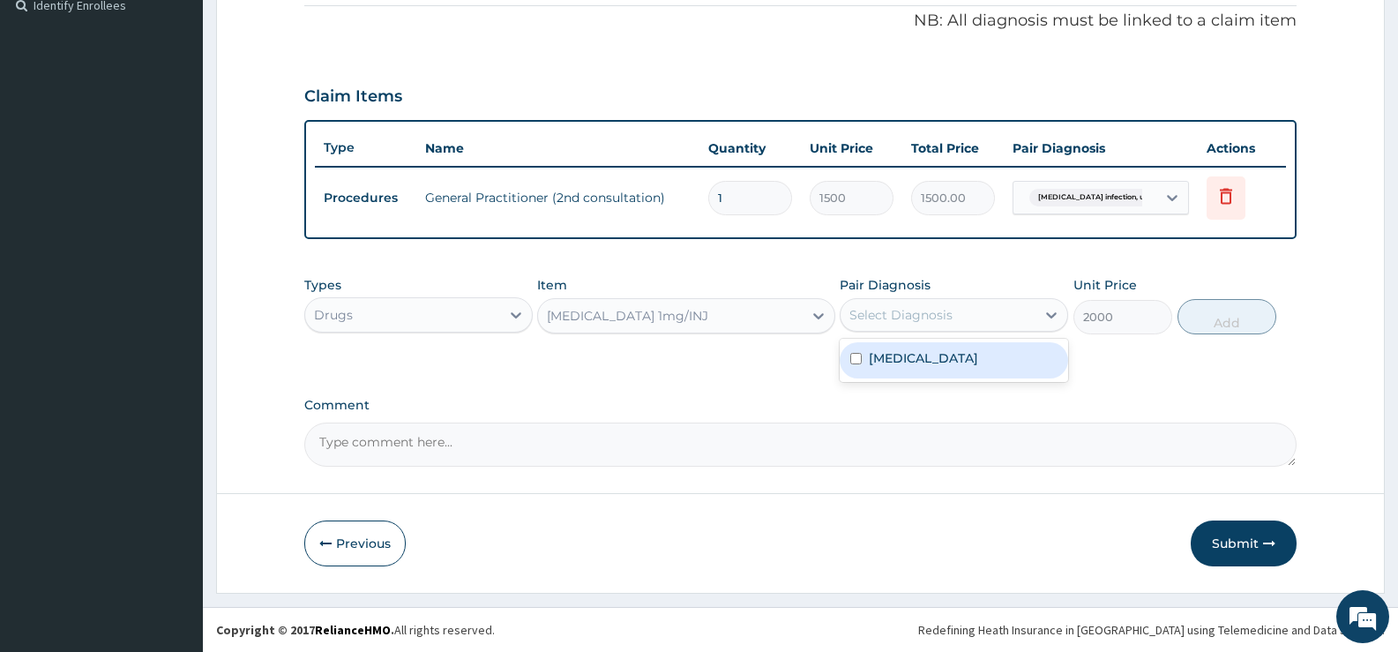
click at [955, 301] on div "Select Diagnosis" at bounding box center [937, 315] width 195 height 28
click at [859, 363] on input "checkbox" at bounding box center [855, 358] width 11 height 11
checkbox input "true"
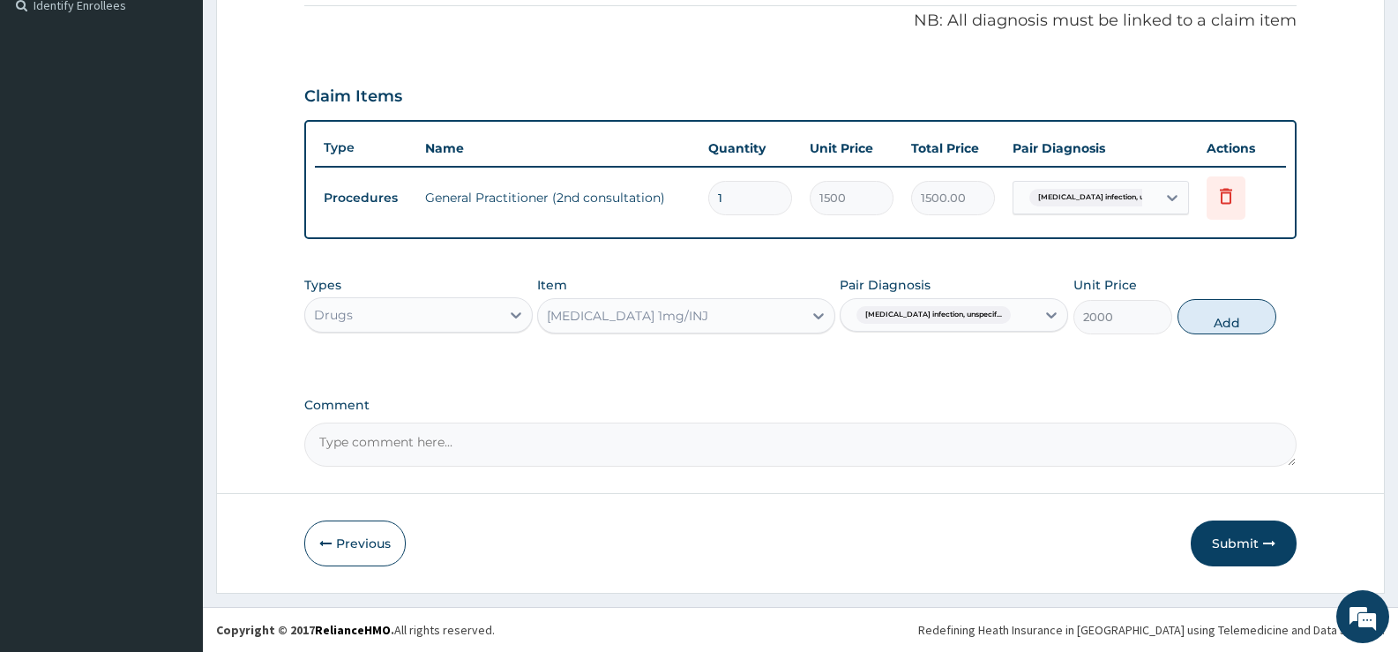
click at [1211, 353] on div "Types Drugs Item [MEDICAL_DATA] 1mg/INJ Pair Diagnosis [MEDICAL_DATA] infection…" at bounding box center [800, 318] width 992 height 102
click at [1214, 317] on button "Add" at bounding box center [1226, 316] width 99 height 35
type input "0"
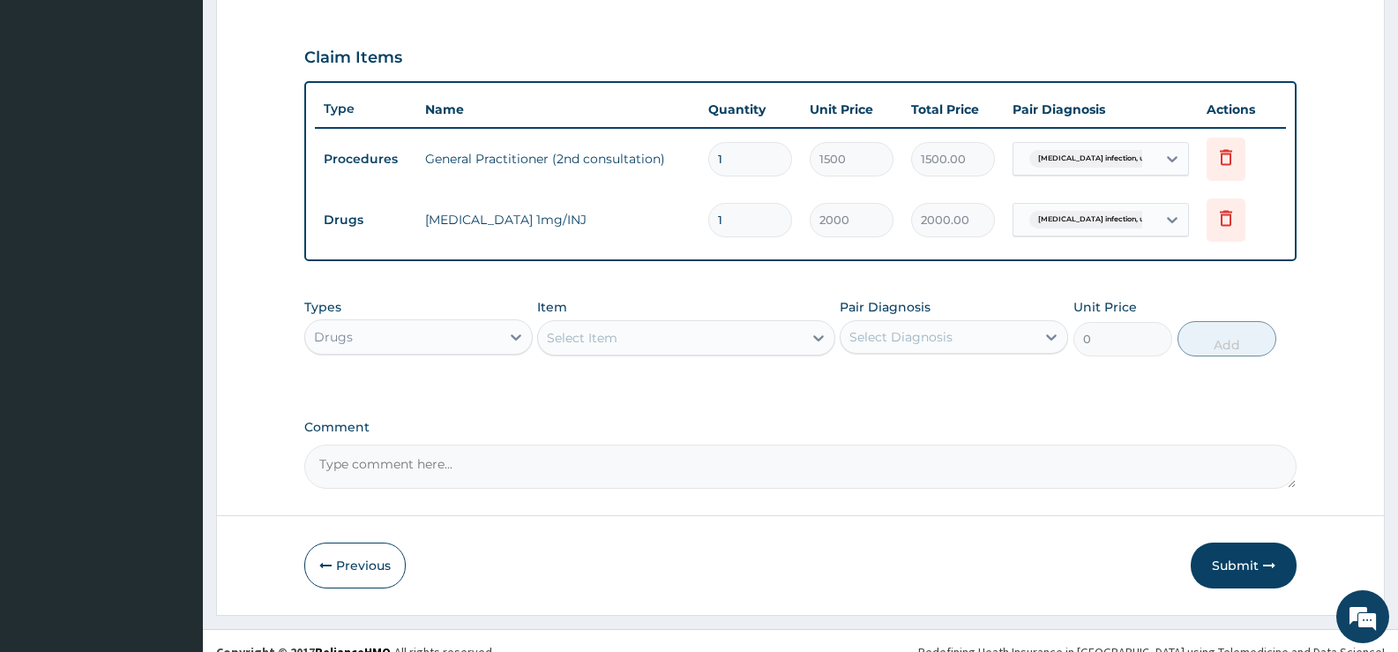
scroll to position [597, 0]
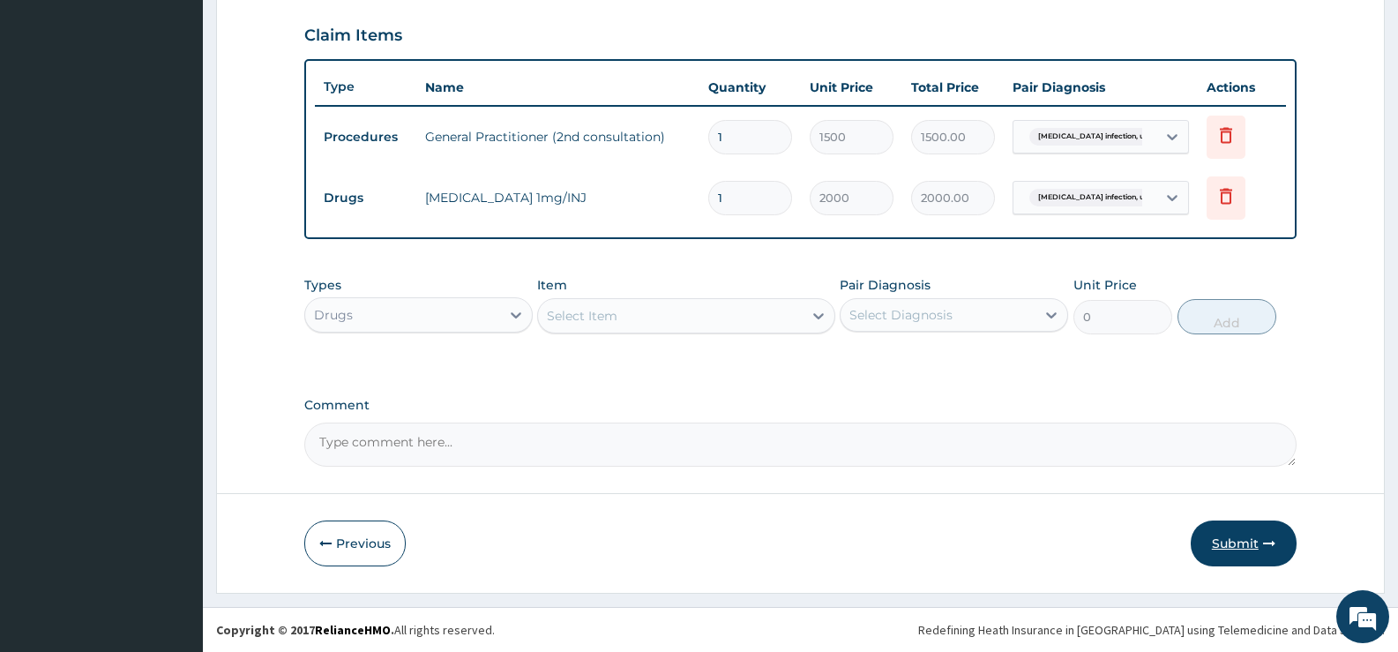
click at [1249, 544] on button "Submit" at bounding box center [1244, 543] width 106 height 46
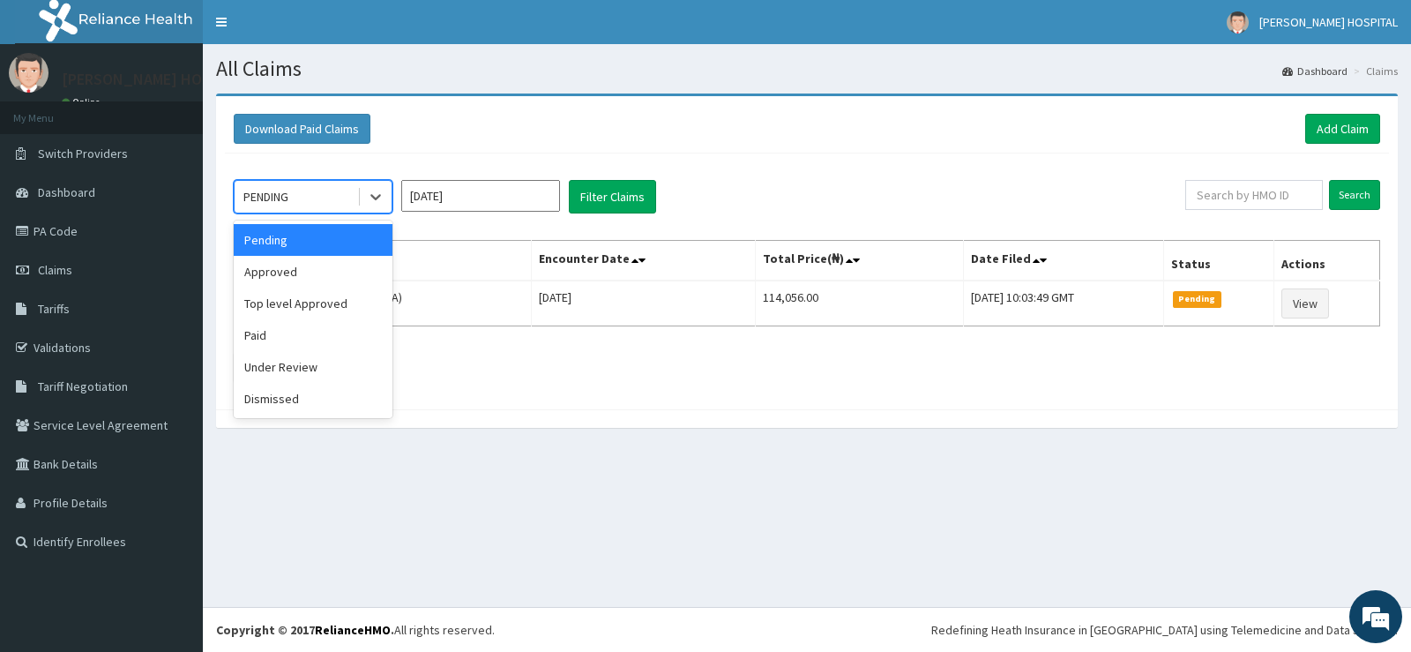
click at [300, 200] on div "PENDING" at bounding box center [296, 197] width 123 height 28
click at [315, 277] on div "Approved" at bounding box center [313, 272] width 159 height 32
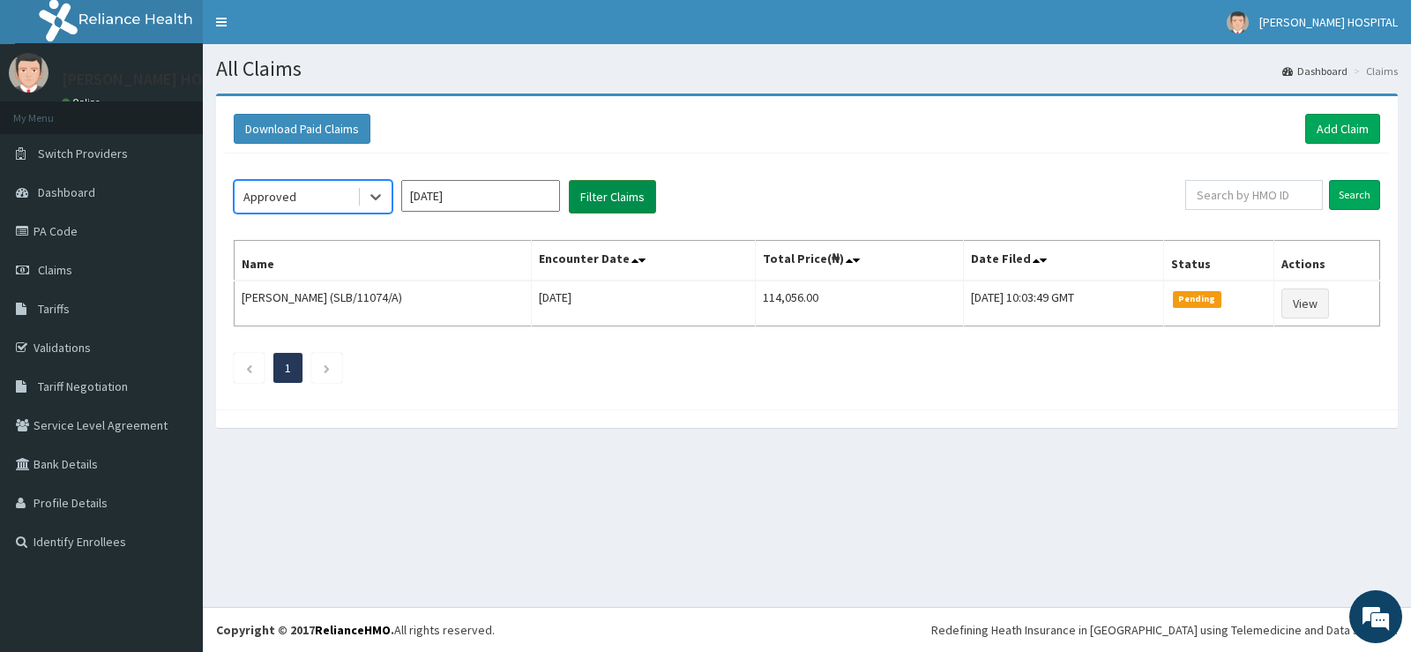
click at [635, 196] on button "Filter Claims" at bounding box center [612, 197] width 87 height 34
